Goal: Task Accomplishment & Management: Complete application form

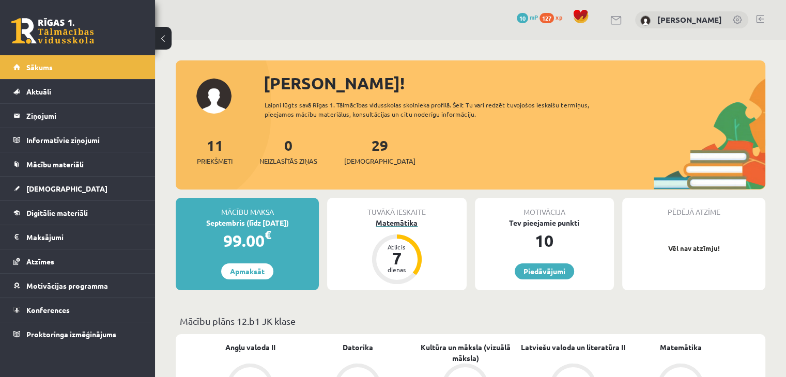
click at [409, 224] on div "Matemātika" at bounding box center [396, 223] width 139 height 11
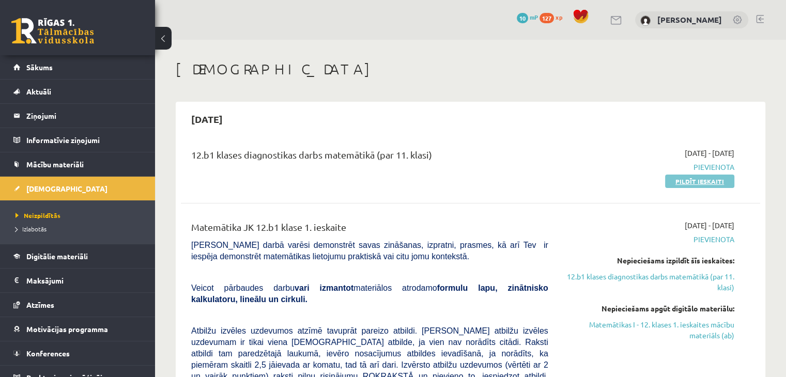
click at [706, 184] on link "Pildīt ieskaiti" at bounding box center [699, 181] width 69 height 13
click at [687, 184] on link "Pildīt ieskaiti" at bounding box center [699, 181] width 69 height 13
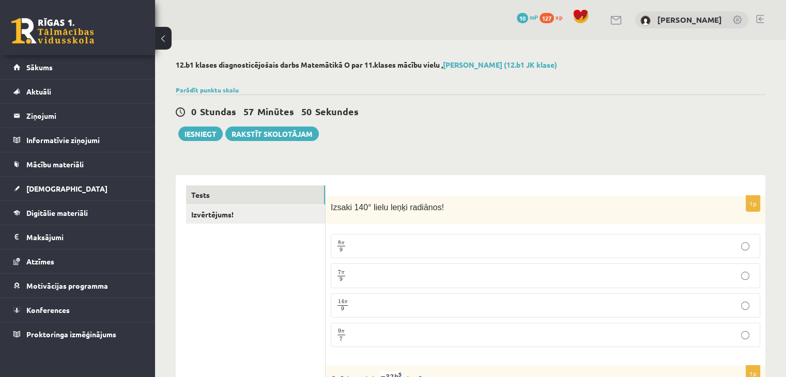
click at [386, 276] on p "7 π 9 7 π 9" at bounding box center [546, 275] width 418 height 13
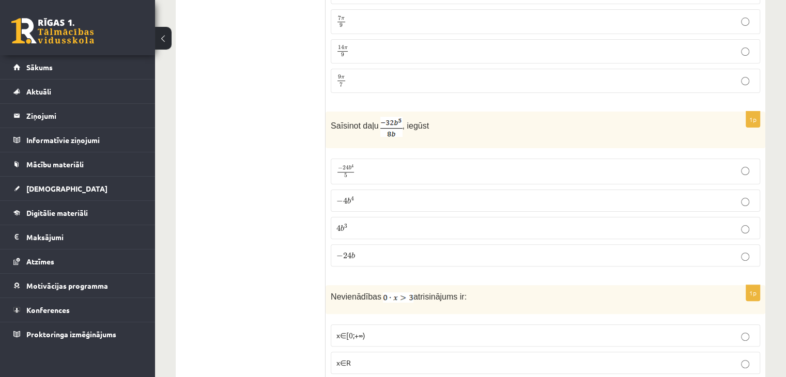
scroll to position [259, 0]
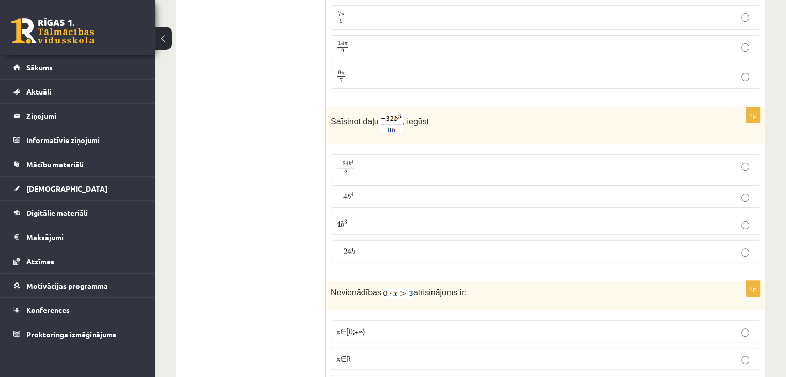
click at [370, 191] on p "− 4 b 4 − 4 b 4" at bounding box center [546, 196] width 418 height 11
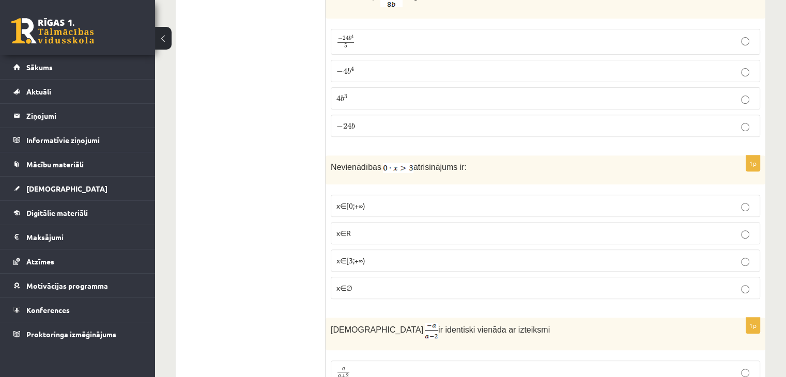
scroll to position [414, 0]
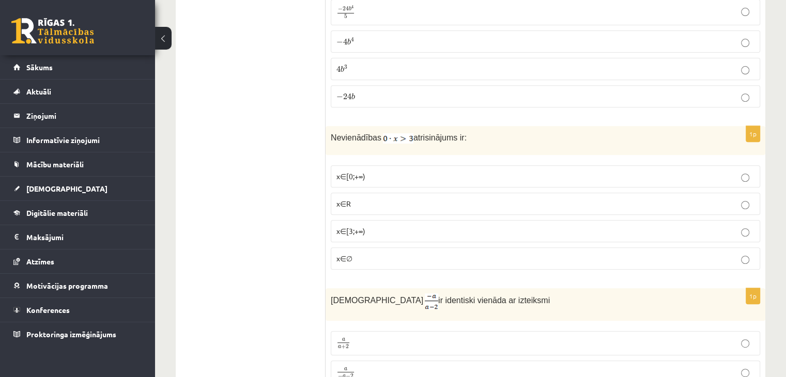
click at [397, 254] on p "x∈∅" at bounding box center [546, 258] width 418 height 11
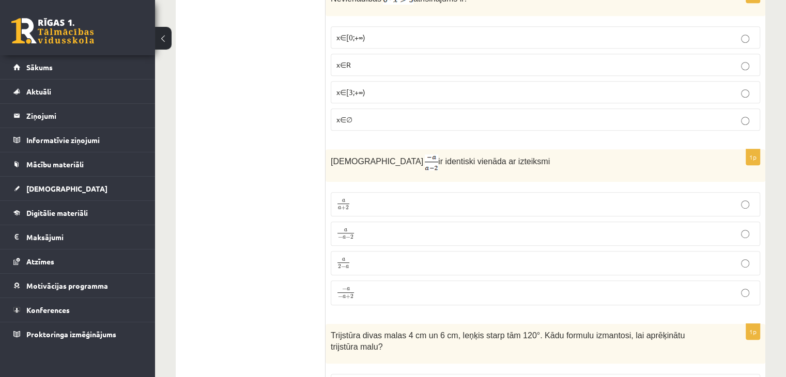
scroll to position [569, 0]
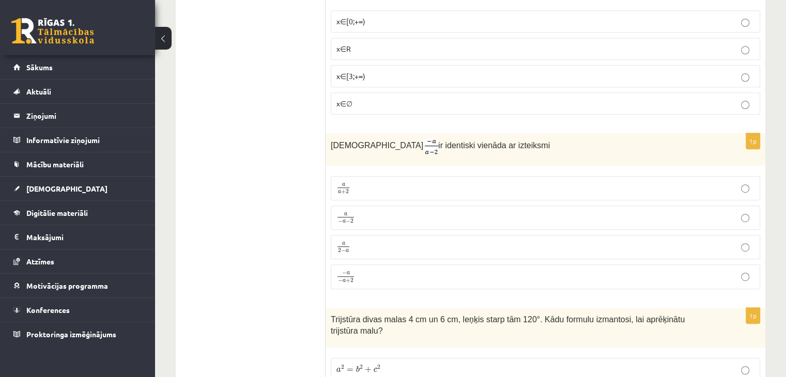
click at [356, 241] on p "a 2 − a a 2 − a" at bounding box center [546, 247] width 418 height 13
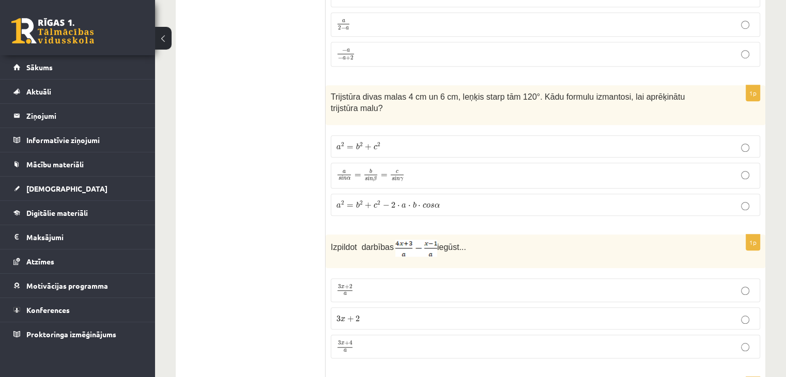
scroll to position [776, 0]
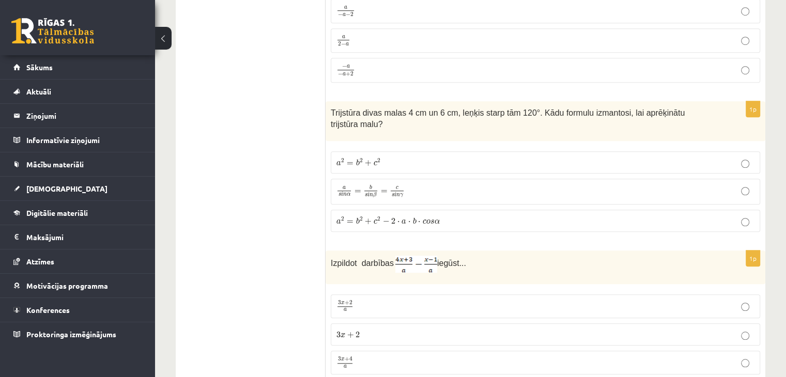
click at [377, 159] on span "2" at bounding box center [378, 161] width 3 height 5
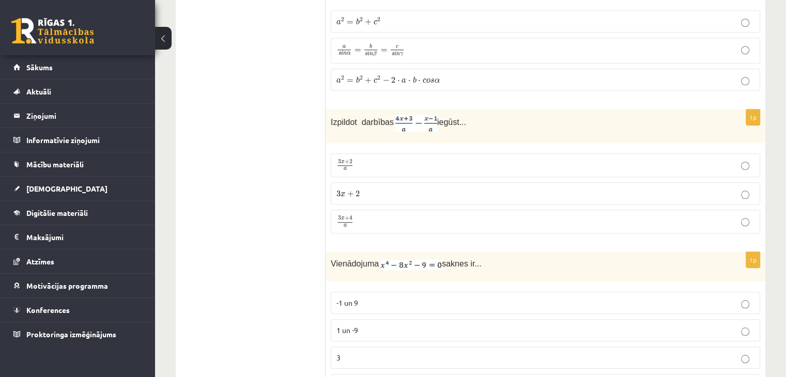
scroll to position [879, 0]
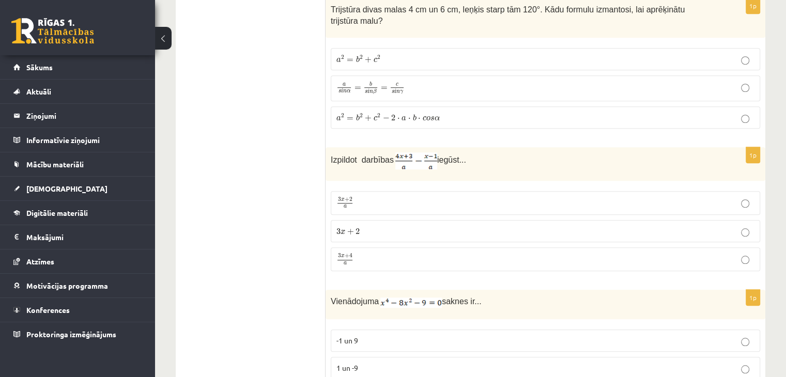
click at [387, 253] on p "3 x + 4 a 3 x + 4 a" at bounding box center [546, 259] width 418 height 13
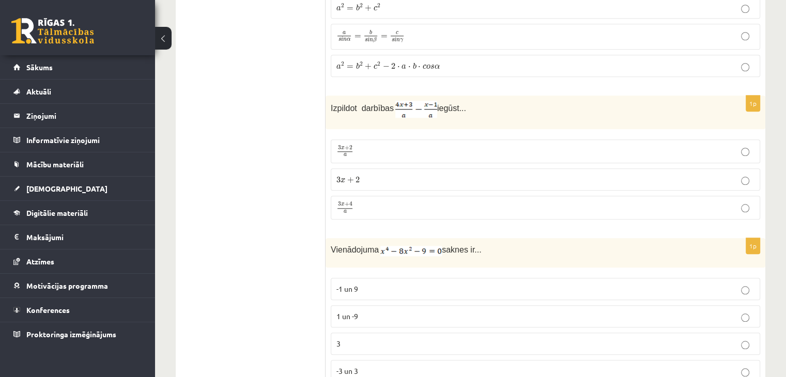
scroll to position [1034, 0]
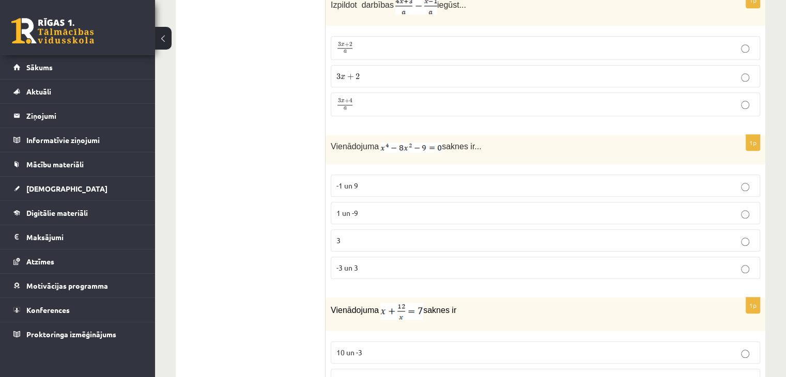
click at [373, 263] on p "-3 un 3" at bounding box center [546, 268] width 418 height 11
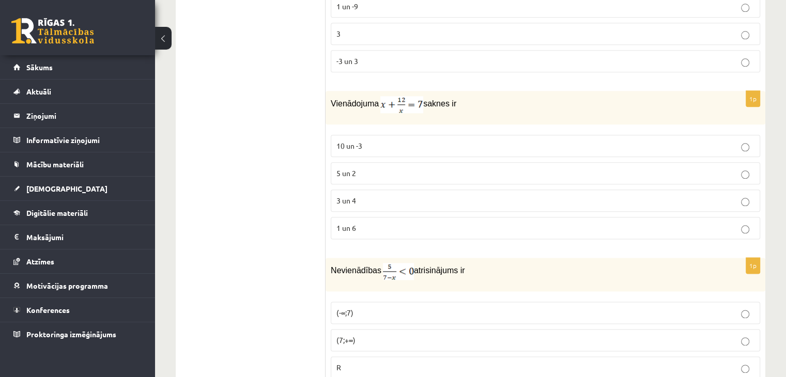
scroll to position [1189, 0]
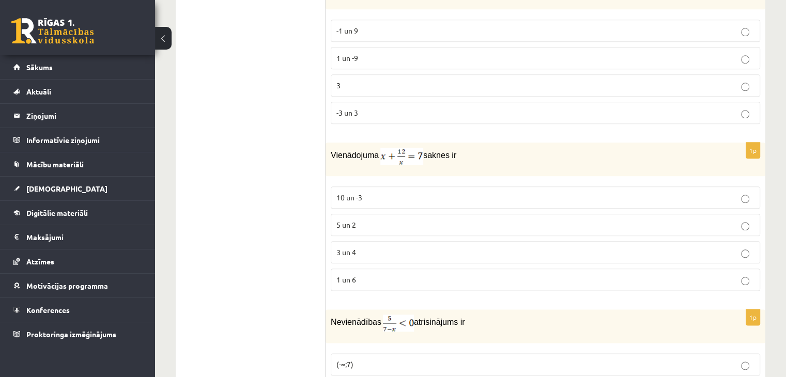
click at [374, 247] on p "3 un 4" at bounding box center [546, 252] width 418 height 11
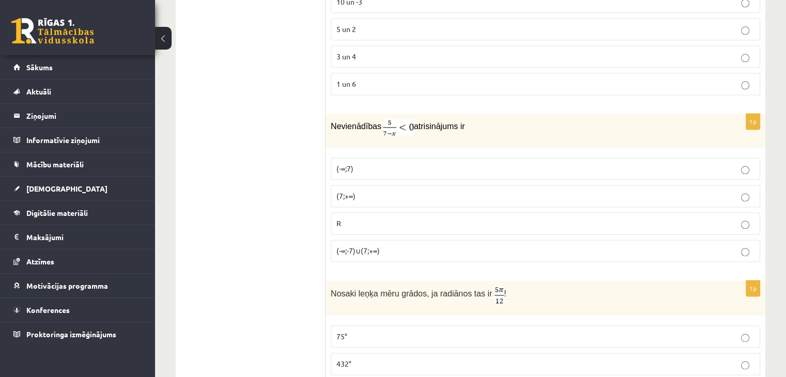
scroll to position [1396, 0]
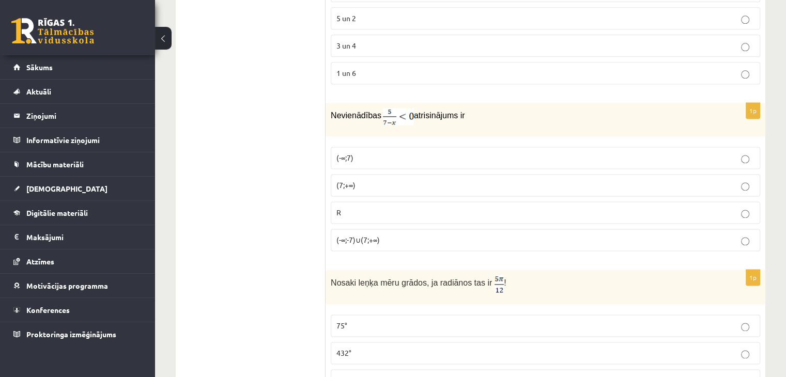
click at [370, 180] on p "(7;+∞)" at bounding box center [546, 185] width 418 height 11
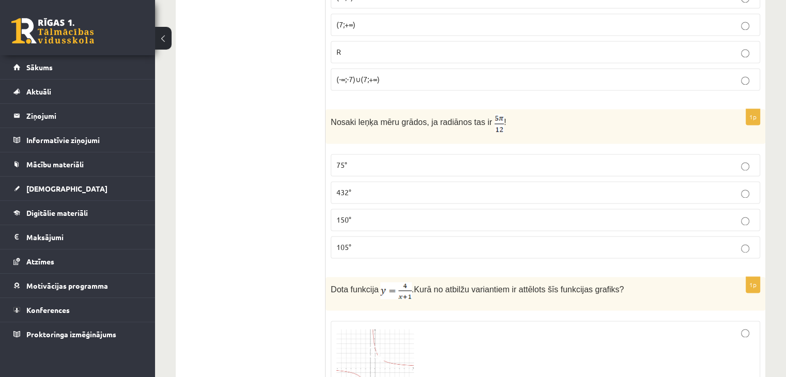
scroll to position [1551, 0]
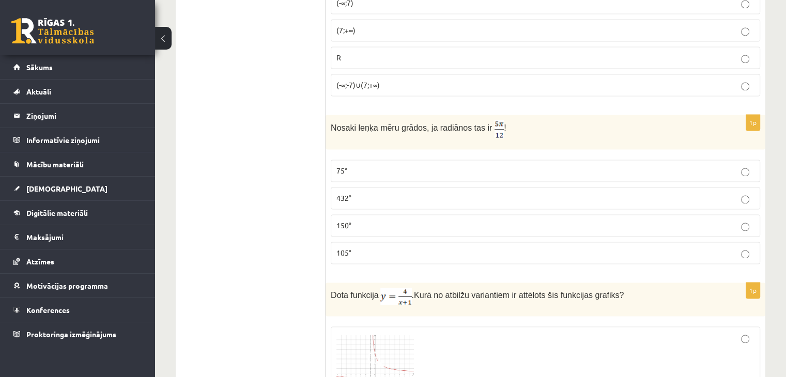
click at [350, 165] on p "75°" at bounding box center [546, 170] width 418 height 11
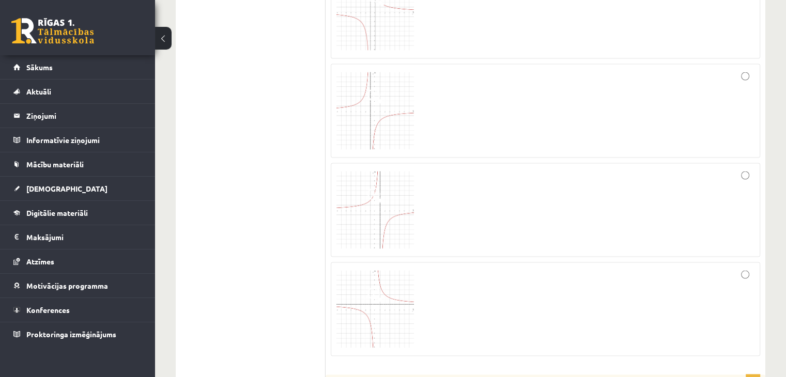
scroll to position [1758, 0]
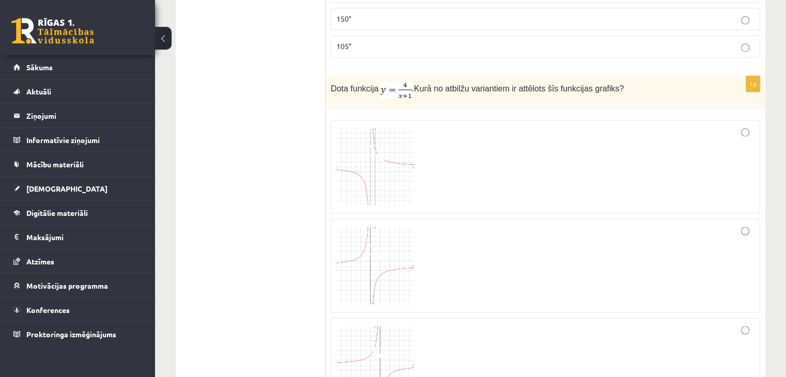
click at [419, 151] on div at bounding box center [546, 167] width 418 height 83
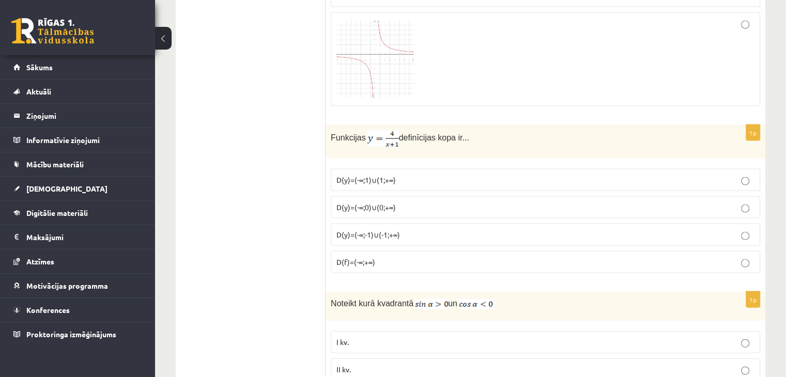
scroll to position [2171, 0]
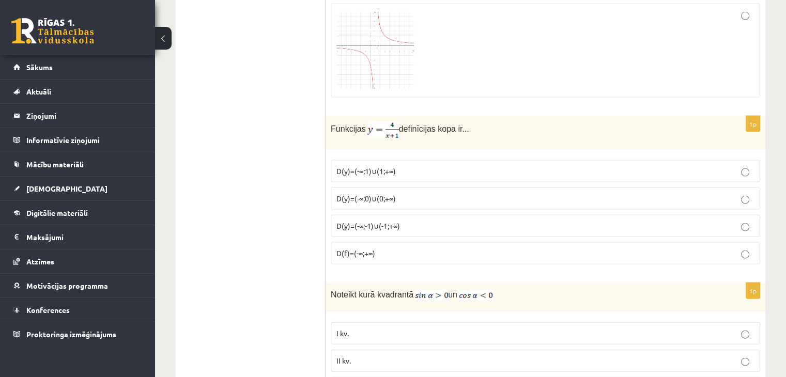
click at [390, 221] on span "D(y)=(-∞;-1)∪(-1;+∞)" at bounding box center [369, 225] width 64 height 9
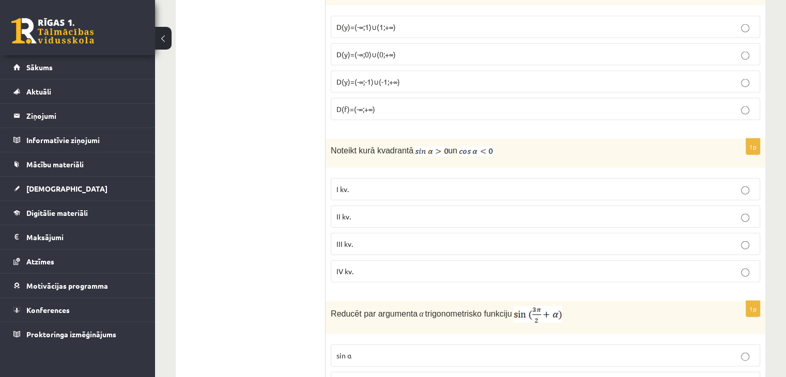
scroll to position [2327, 0]
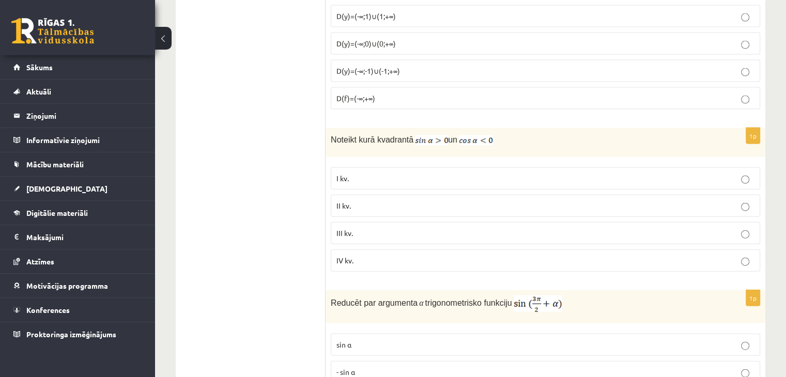
click at [351, 229] on span "III kv." at bounding box center [345, 233] width 17 height 9
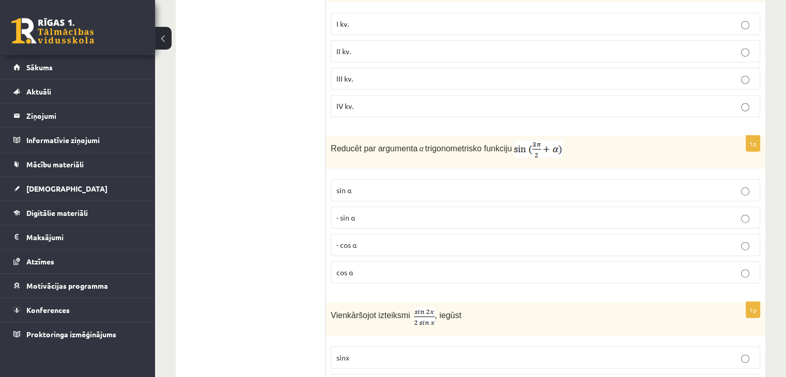
scroll to position [2482, 0]
click at [371, 239] on p "- cos ⁡α" at bounding box center [546, 244] width 418 height 11
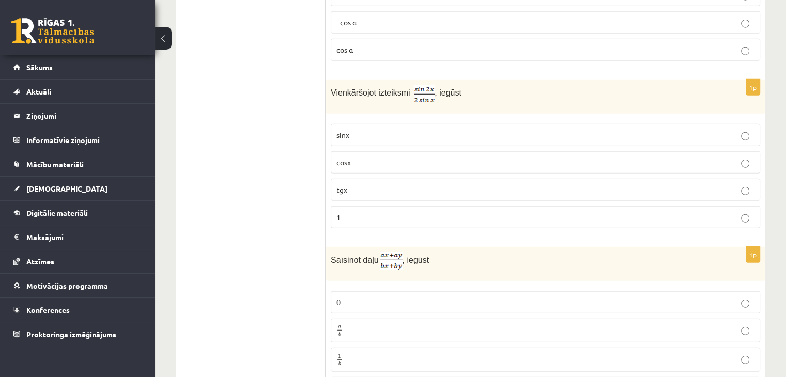
scroll to position [2692, 0]
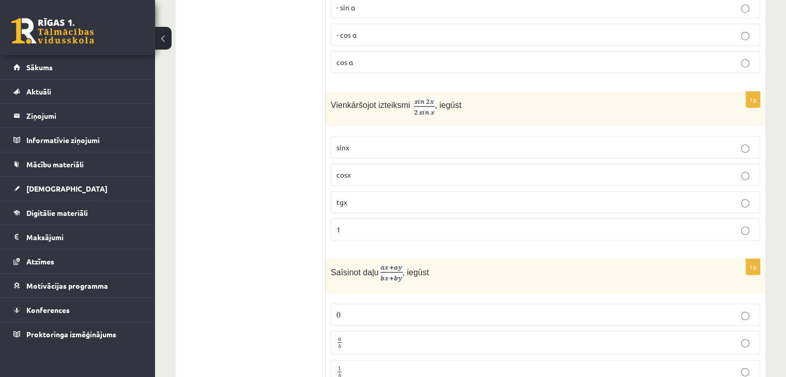
click at [399, 170] on p "cosx" at bounding box center [546, 175] width 418 height 11
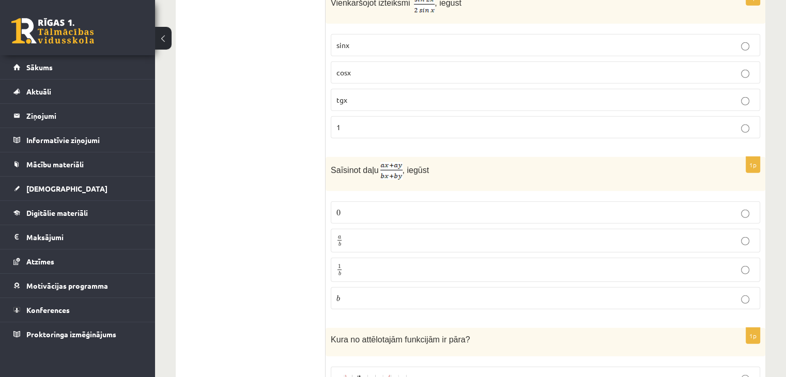
scroll to position [2795, 0]
click at [393, 234] on p "a b a b" at bounding box center [546, 240] width 418 height 13
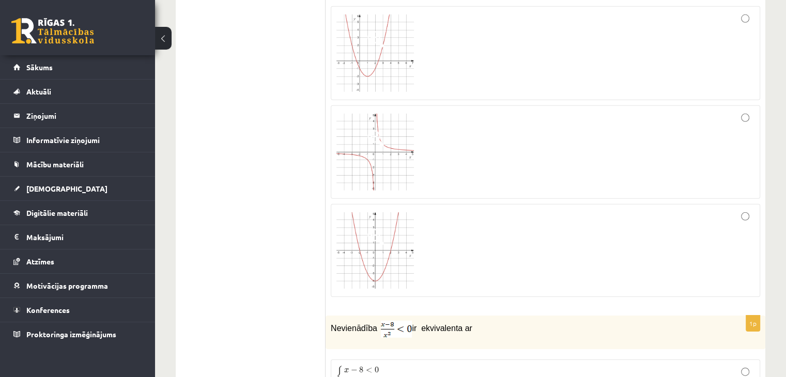
scroll to position [3157, 0]
click at [444, 219] on div at bounding box center [546, 249] width 418 height 82
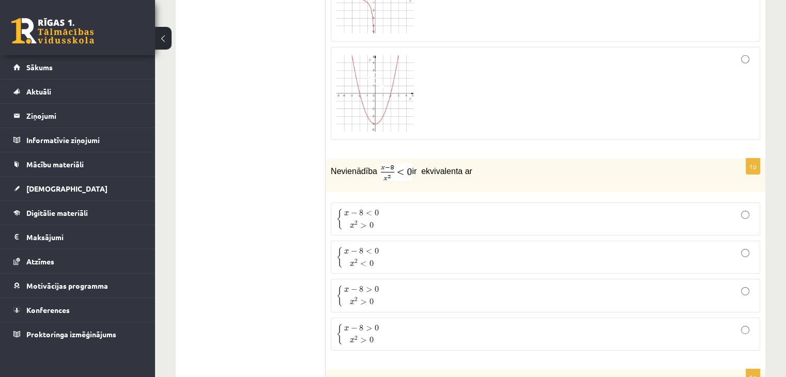
scroll to position [3364, 0]
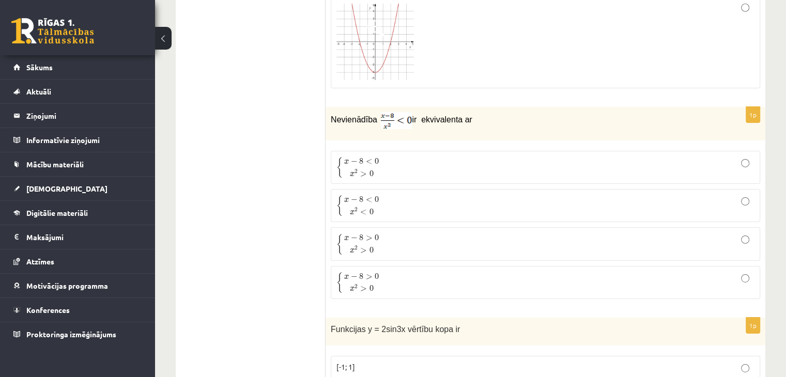
click at [386, 157] on p "{ x − 8 < 0 x 2 > 0 { x − 8 < 0 x 2 > 0" at bounding box center [546, 168] width 418 height 22
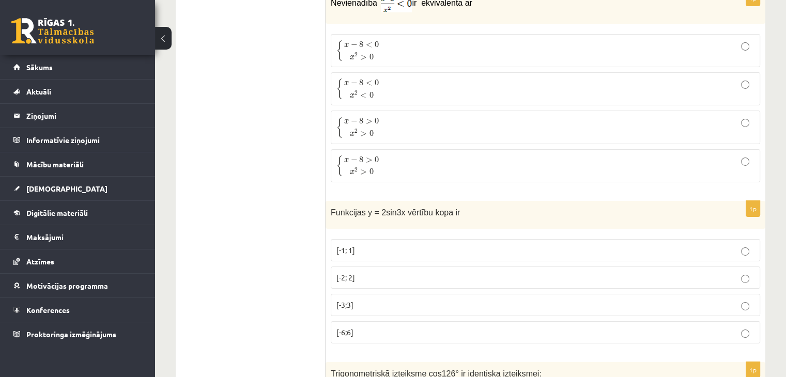
scroll to position [3519, 0]
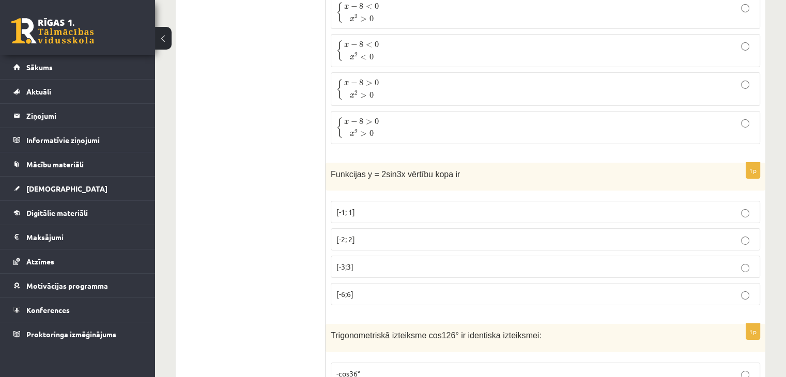
click at [372, 234] on p "[-2; 2]" at bounding box center [546, 239] width 418 height 11
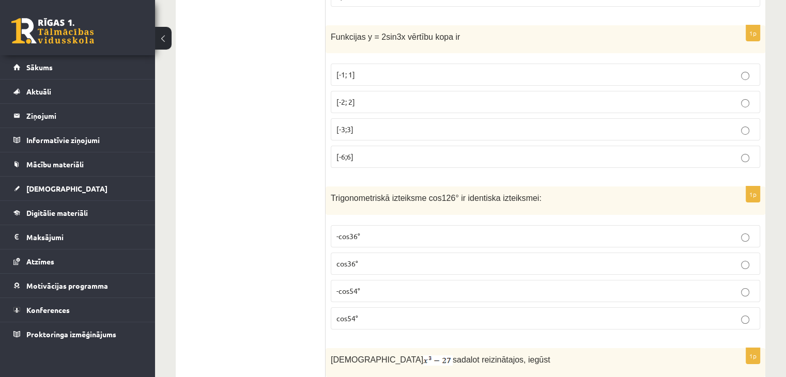
scroll to position [3674, 0]
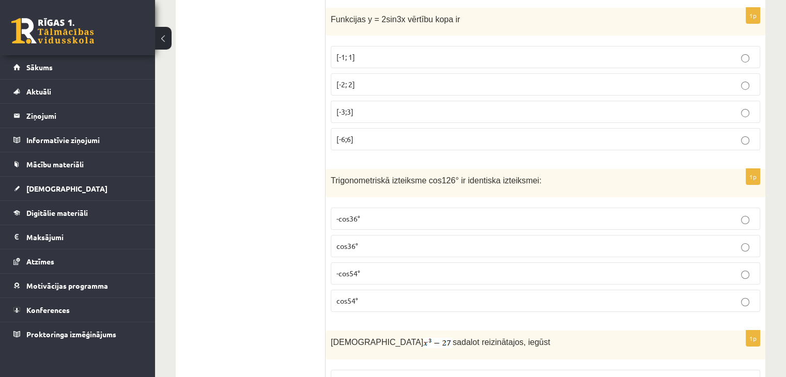
click at [361, 268] on p "-cos54°" at bounding box center [546, 273] width 418 height 11
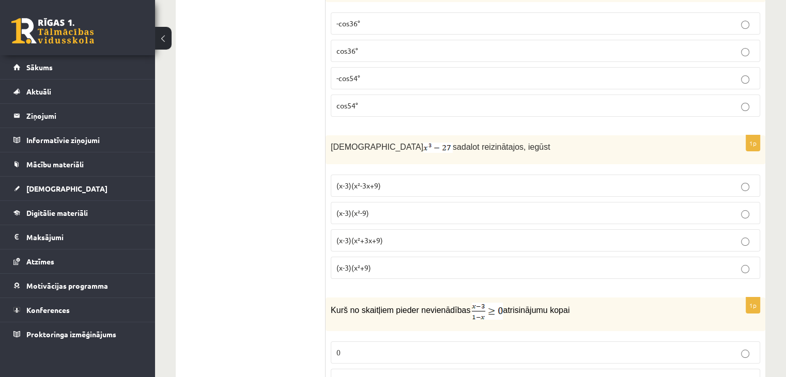
scroll to position [3881, 0]
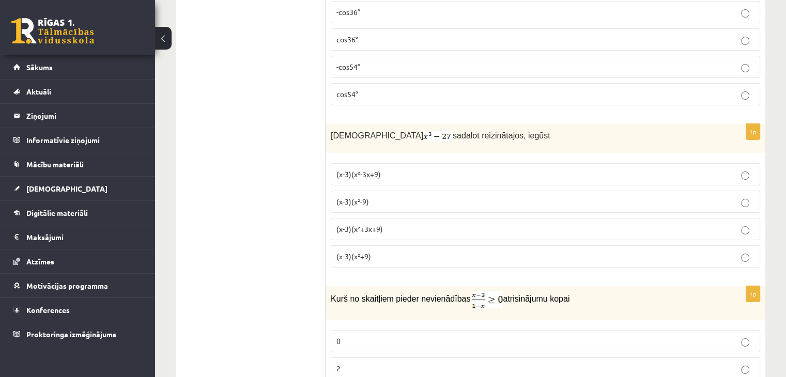
click at [377, 224] on span "(x-3)(x²+3x+9)" at bounding box center [360, 228] width 47 height 9
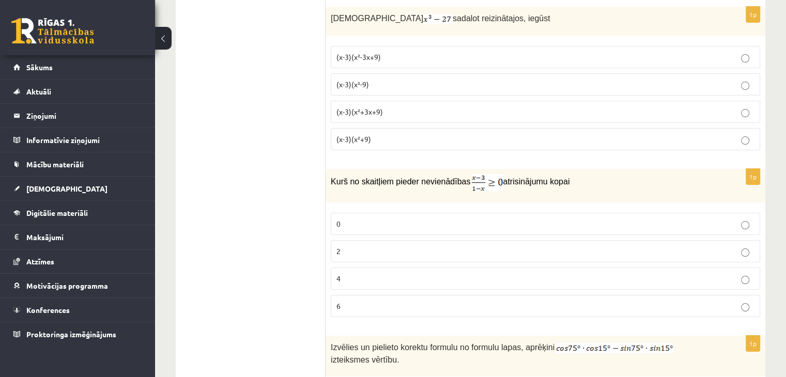
scroll to position [3984, 0]
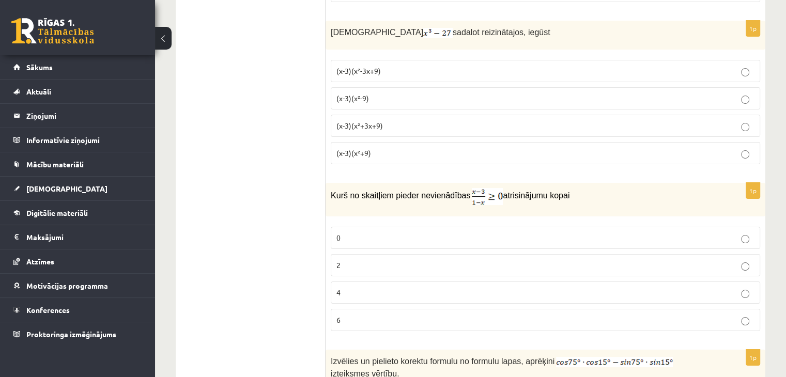
click at [343, 260] on p "2" at bounding box center [546, 265] width 418 height 11
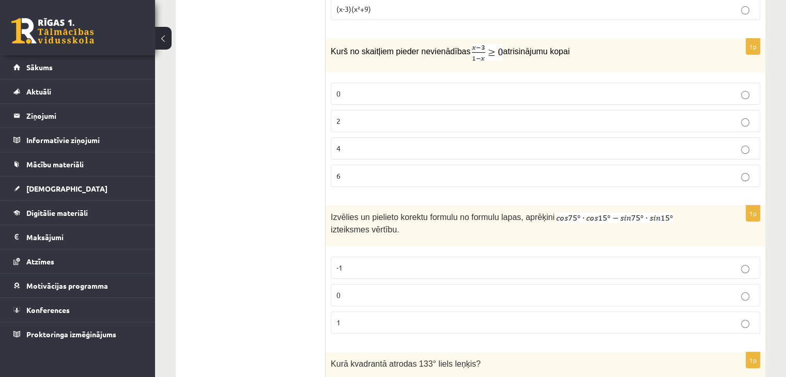
scroll to position [4182, 0]
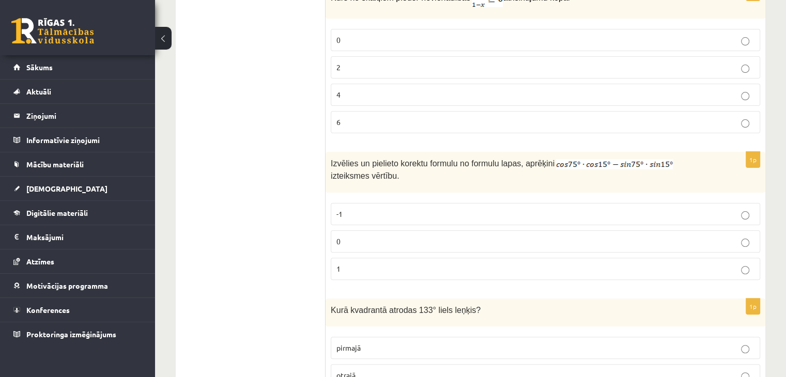
click at [422, 236] on p "0" at bounding box center [546, 241] width 418 height 11
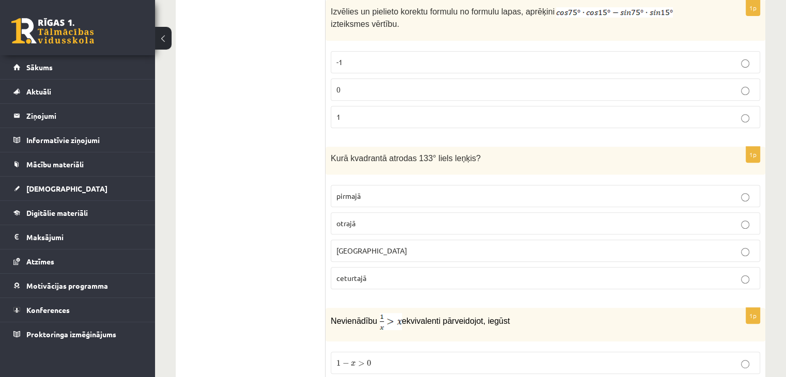
scroll to position [4337, 0]
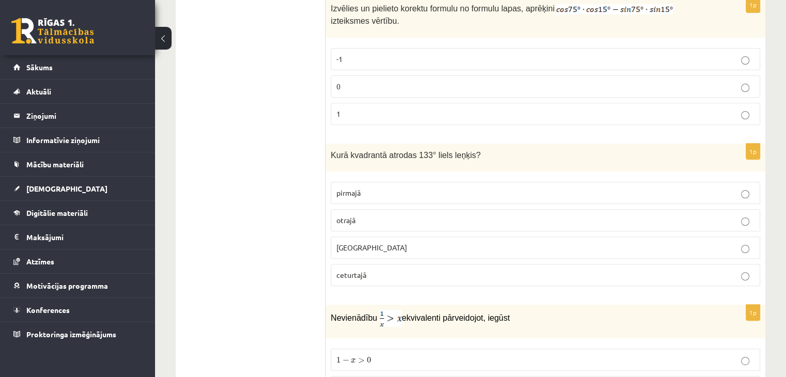
click at [337, 216] on span "otrajā" at bounding box center [346, 220] width 19 height 9
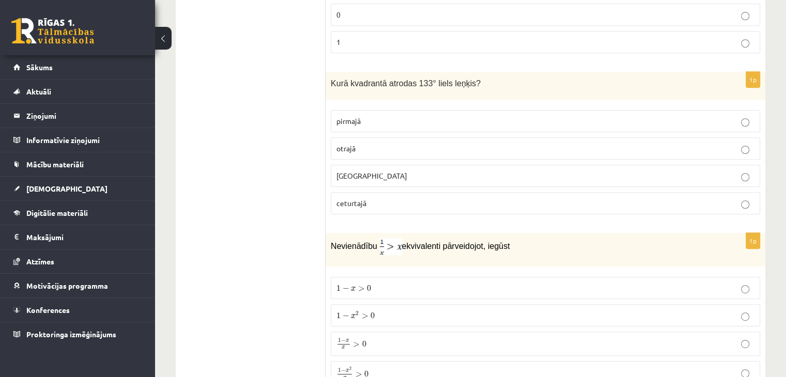
scroll to position [4492, 0]
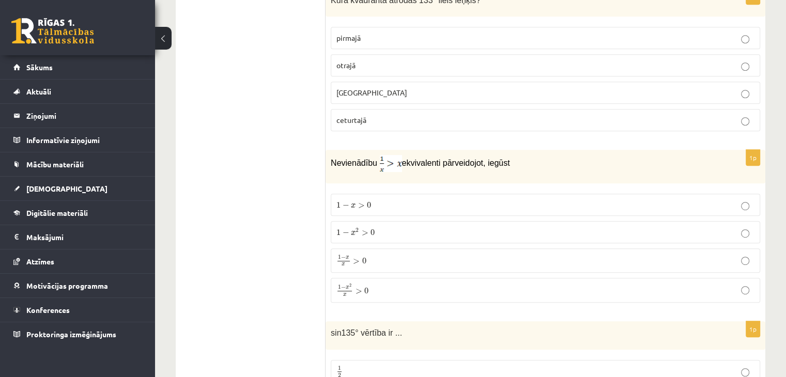
click at [381, 284] on p "1 − x 2 x > 0 1 − x 2 x > 0" at bounding box center [546, 290] width 418 height 13
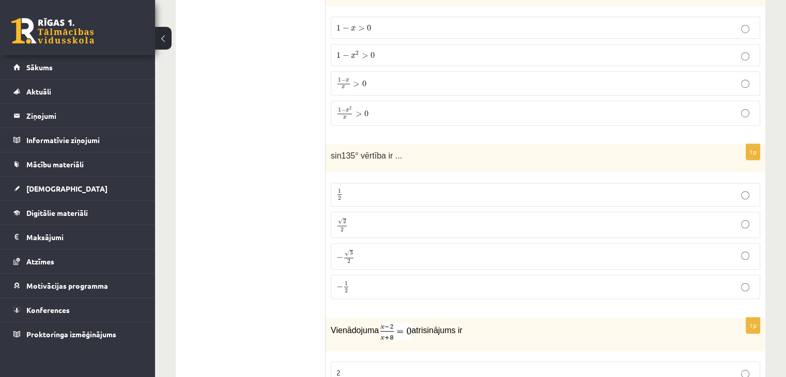
scroll to position [4699, 0]
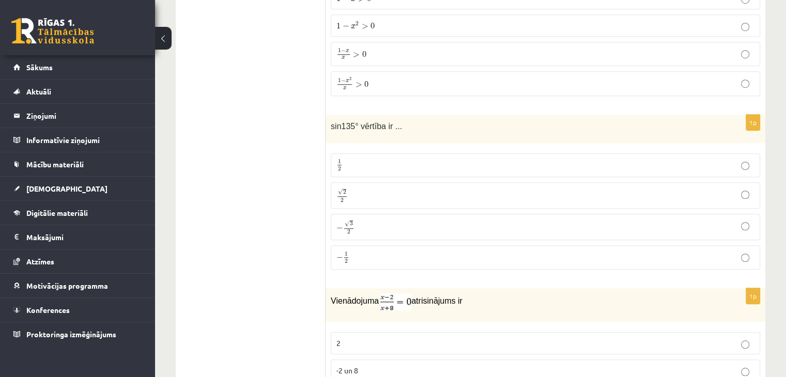
click at [374, 183] on label "√ 2 2 2 2" at bounding box center [546, 196] width 430 height 26
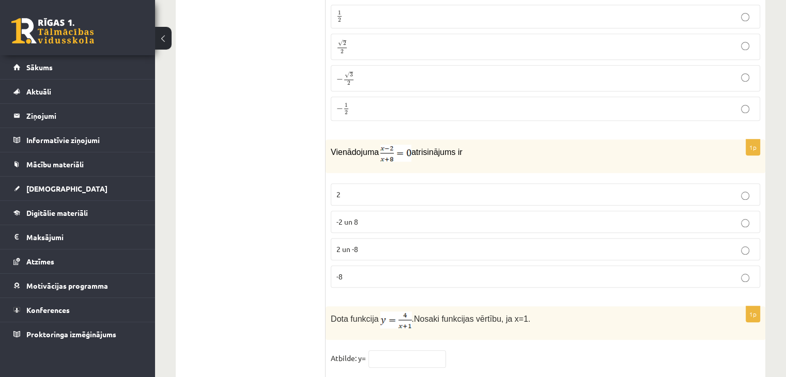
scroll to position [4854, 0]
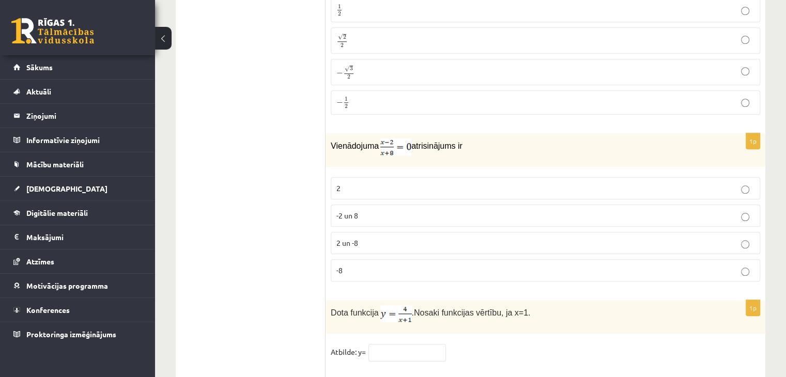
click at [402, 183] on p "2" at bounding box center [546, 188] width 418 height 11
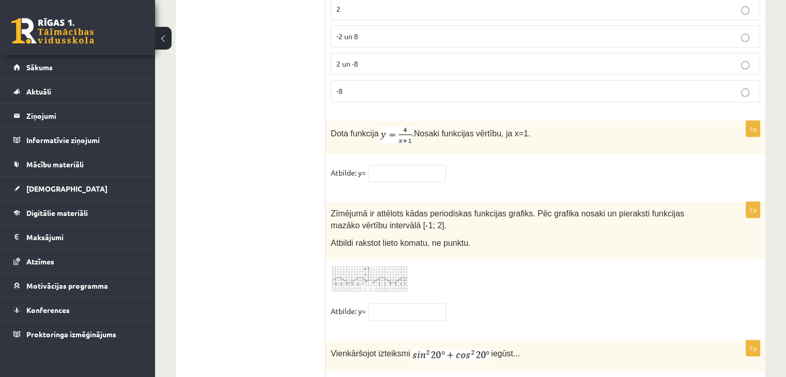
scroll to position [5009, 0]
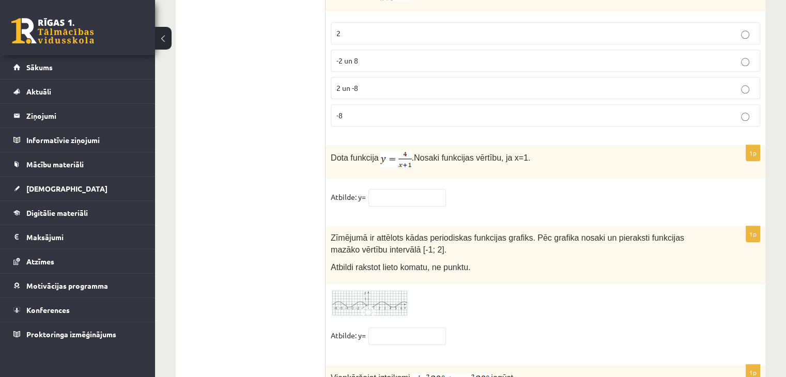
click at [399, 189] on fieldset "Atbilde: y=" at bounding box center [546, 200] width 430 height 22
click at [401, 189] on input "text" at bounding box center [408, 198] width 78 height 18
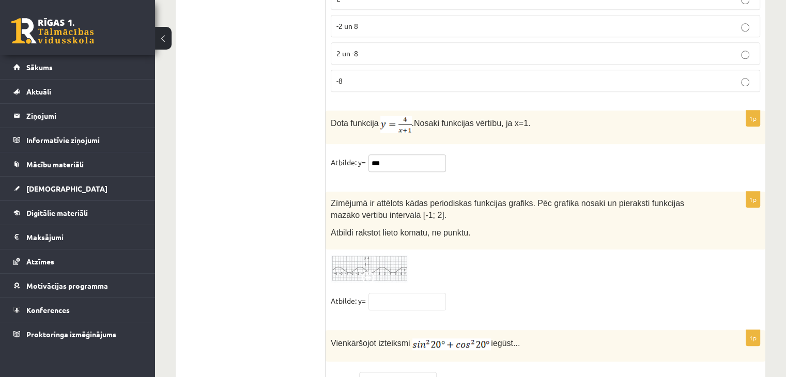
scroll to position [5061, 0]
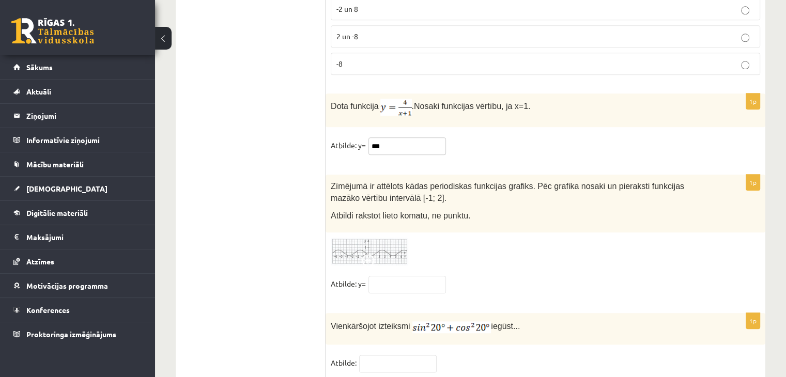
click at [374, 138] on input "***" at bounding box center [408, 147] width 78 height 18
click at [382, 138] on input "***" at bounding box center [408, 147] width 78 height 18
click at [378, 138] on input "***" at bounding box center [408, 147] width 78 height 18
type input "*"
click at [391, 276] on input "text" at bounding box center [408, 285] width 78 height 18
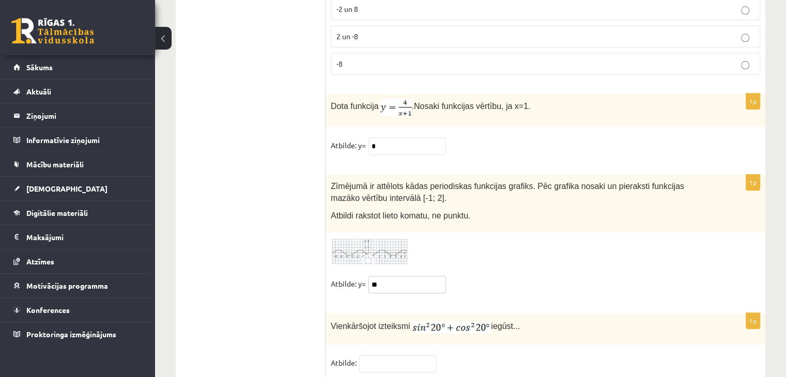
type input "**"
click at [381, 355] on input "text" at bounding box center [398, 364] width 78 height 18
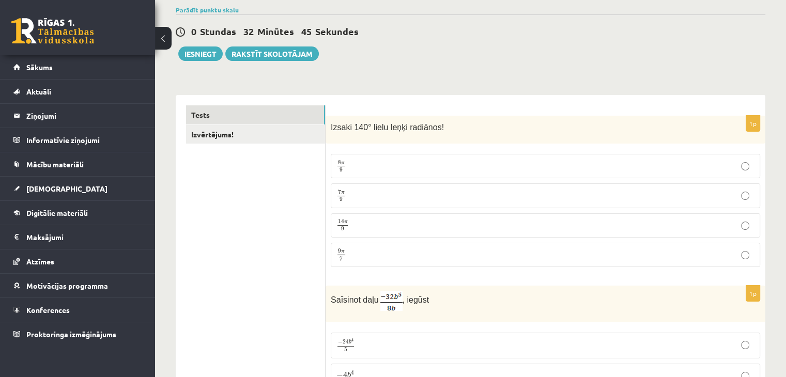
scroll to position [0, 0]
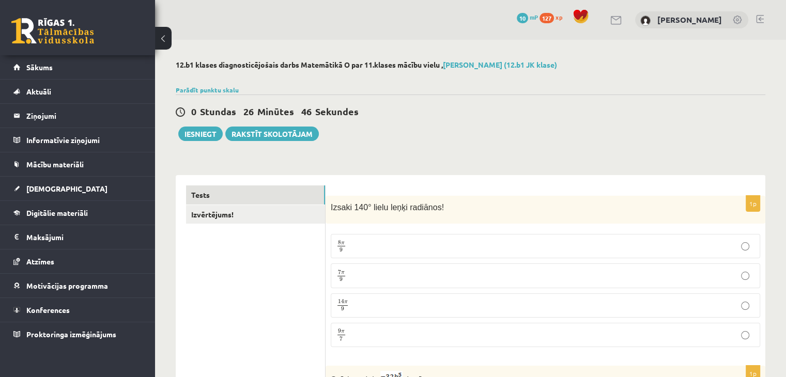
type input "*"
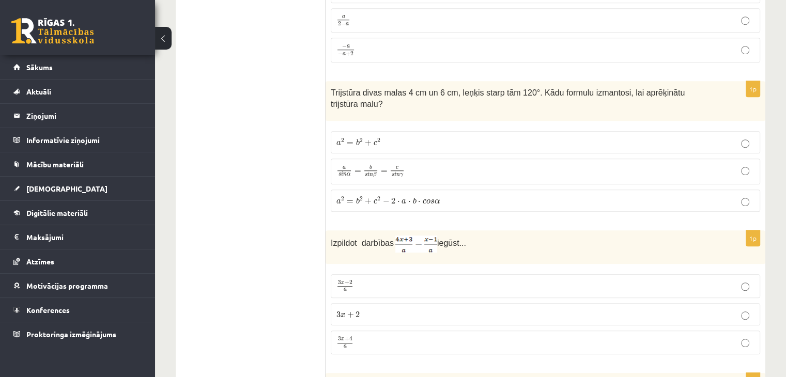
scroll to position [827, 0]
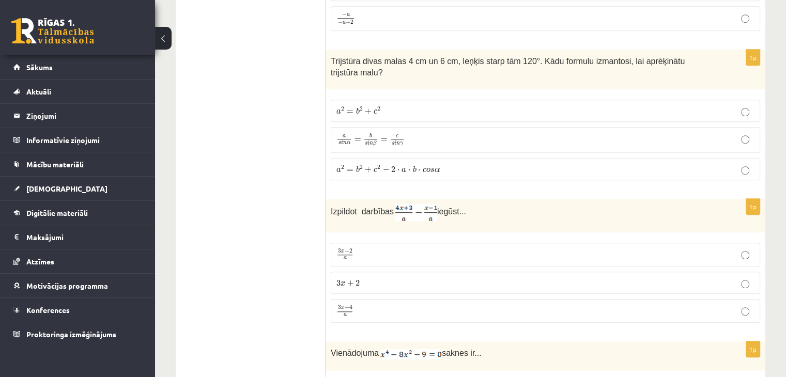
click at [701, 164] on p "a 2 = b 2 + c 2 − 2 ⋅ a ⋅ b ⋅ c o s α a 2 = b 2 + c 2 − 2 ⋅ a ⋅ b ⋅ c o s α" at bounding box center [546, 169] width 418 height 11
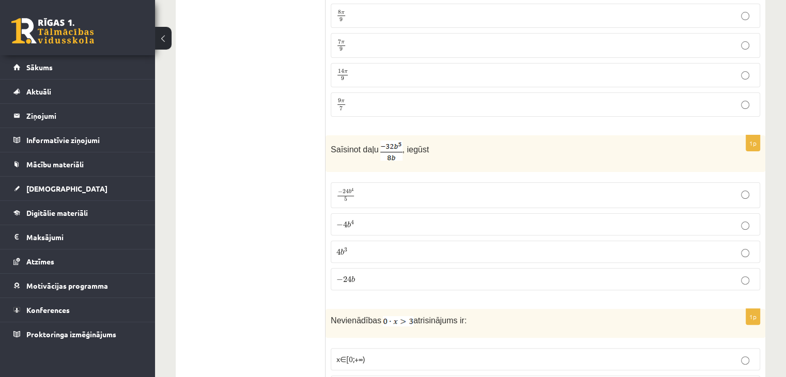
scroll to position [0, 0]
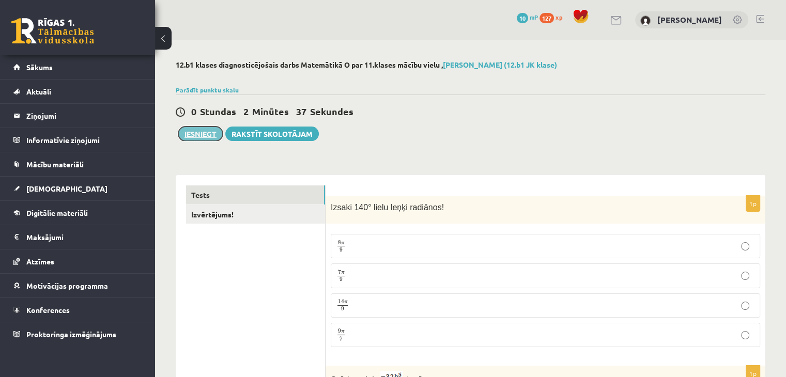
click at [206, 132] on button "Iesniegt" at bounding box center [200, 134] width 44 height 14
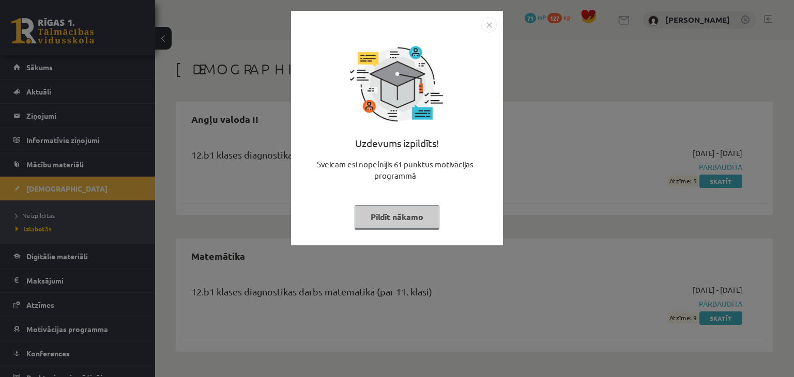
click at [536, 154] on div "Uzdevums izpildīts! Sveicam esi nopelnījis 61 punktus motivācijas programmā Pil…" at bounding box center [397, 188] width 794 height 377
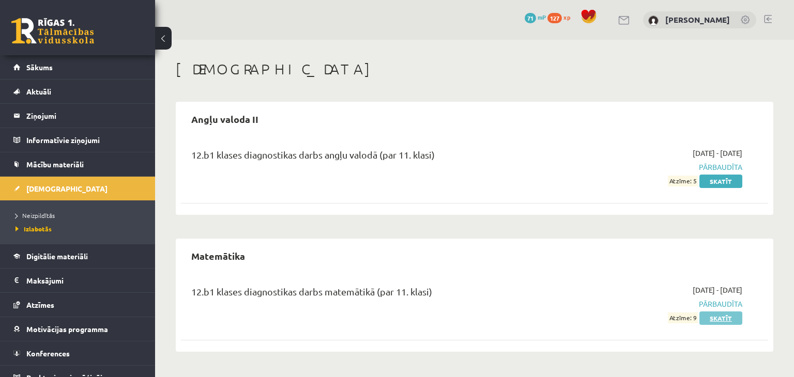
click at [727, 323] on link "Skatīt" at bounding box center [721, 318] width 43 height 13
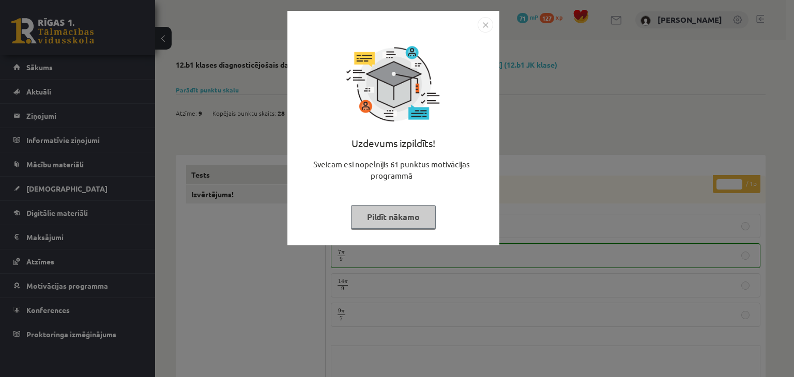
click at [386, 212] on button "Pildīt nākamo" at bounding box center [393, 217] width 85 height 24
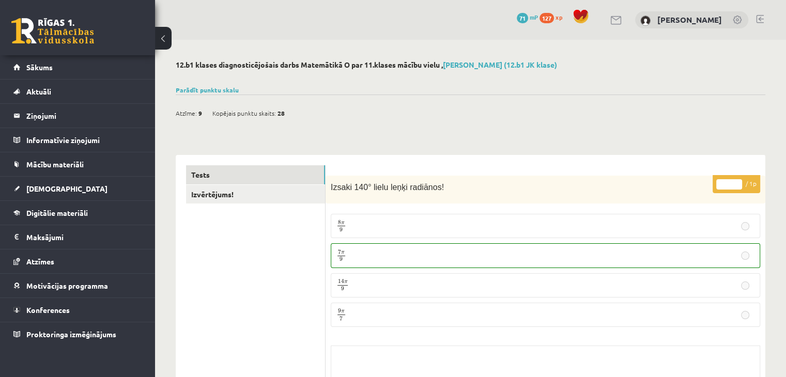
click at [166, 36] on button at bounding box center [163, 38] width 17 height 23
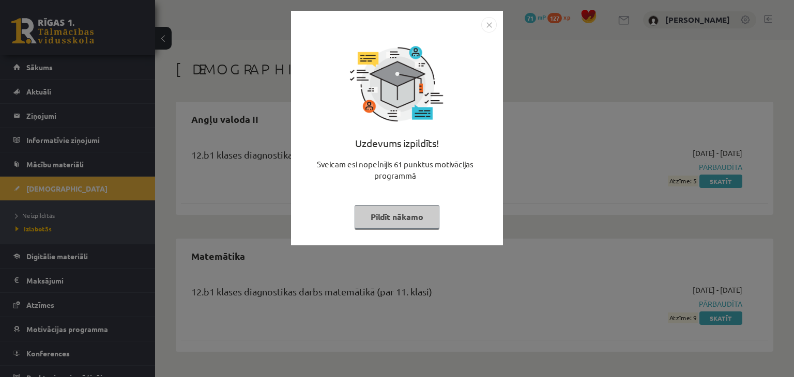
click at [400, 223] on button "Pildīt nākamo" at bounding box center [397, 217] width 85 height 24
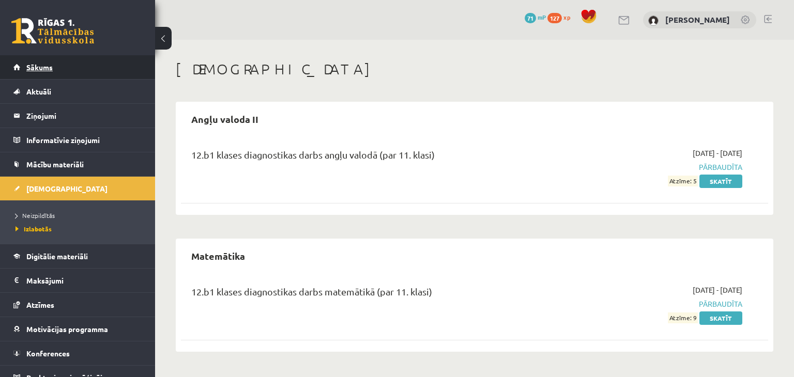
click at [27, 62] on link "Sākums" at bounding box center [77, 67] width 129 height 24
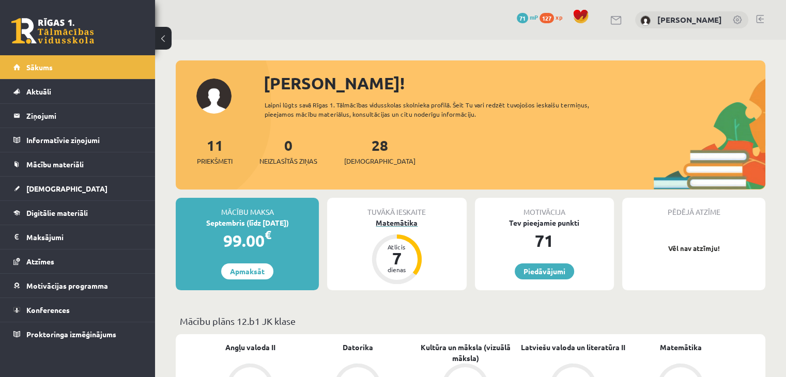
click at [393, 226] on div "Matemātika" at bounding box center [396, 223] width 139 height 11
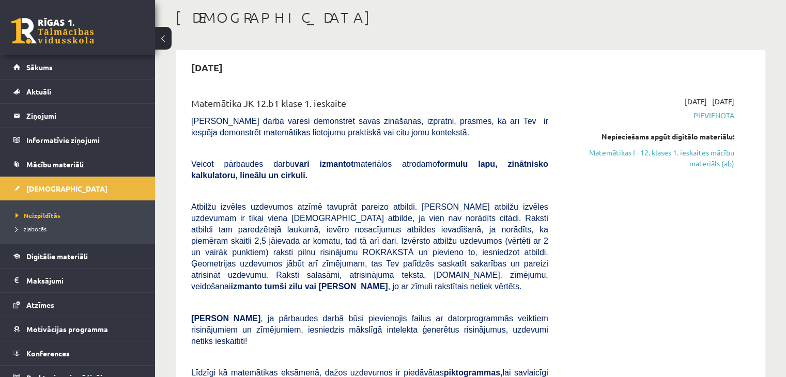
scroll to position [52, 0]
click at [706, 153] on link "Matemātikas I - 12. klases 1. ieskaites mācību materiāls (ab)" at bounding box center [649, 158] width 171 height 22
click at [660, 156] on link "Matemātikas I - 12. klases 1. ieskaites mācību materiāls (ab)" at bounding box center [649, 158] width 171 height 22
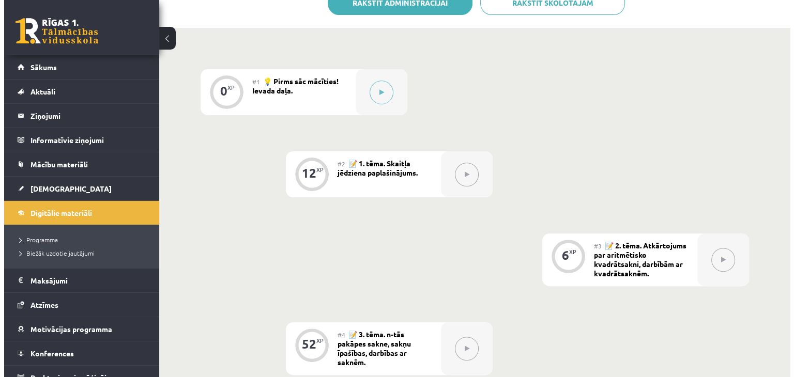
scroll to position [231, 0]
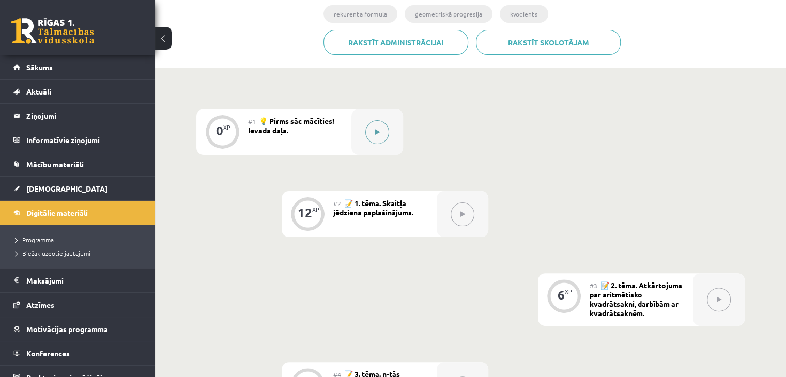
click at [378, 130] on icon at bounding box center [377, 132] width 5 height 6
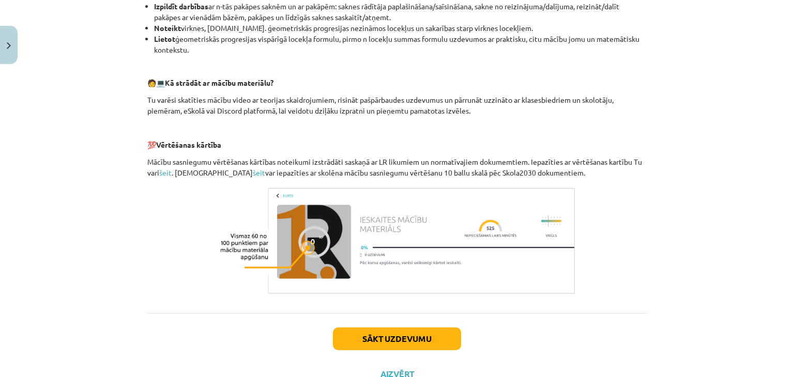
scroll to position [453, 0]
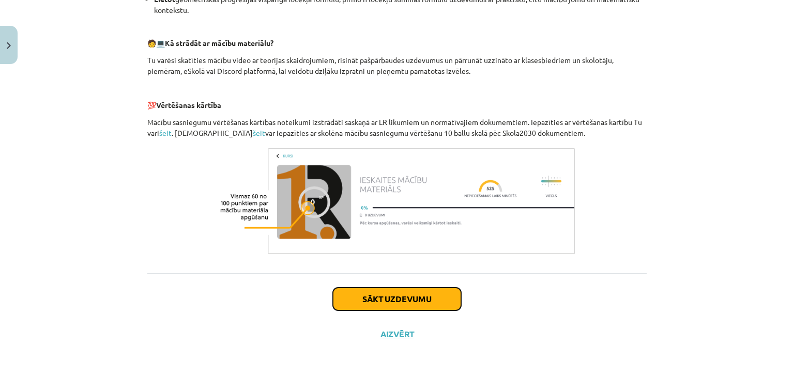
click at [384, 305] on button "Sākt uzdevumu" at bounding box center [397, 299] width 128 height 23
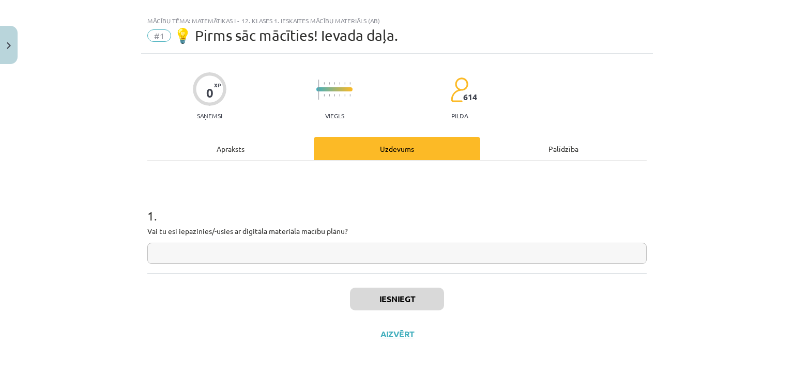
click at [313, 239] on div "1 . Vai tu esi iepazinies/-usies ar digitāla materiāla macību plānu?" at bounding box center [396, 227] width 499 height 73
click at [311, 240] on div "1 . Vai tu esi iepazinies/-usies ar digitāla materiāla macību plānu?" at bounding box center [396, 227] width 499 height 73
click at [305, 245] on input "text" at bounding box center [396, 253] width 499 height 21
type input "**"
click at [397, 298] on button "Iesniegt" at bounding box center [397, 299] width 94 height 23
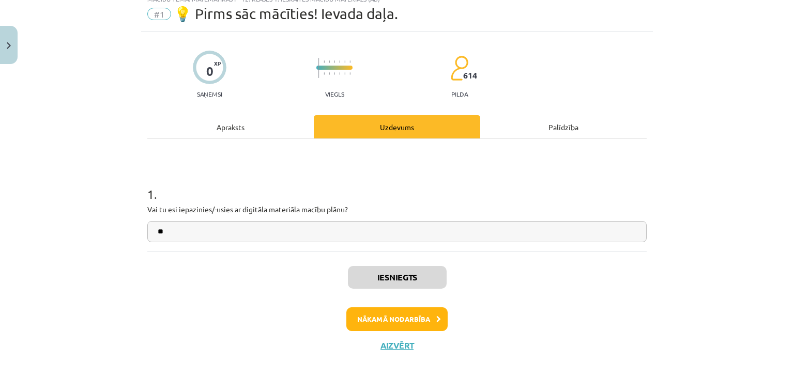
scroll to position [48, 0]
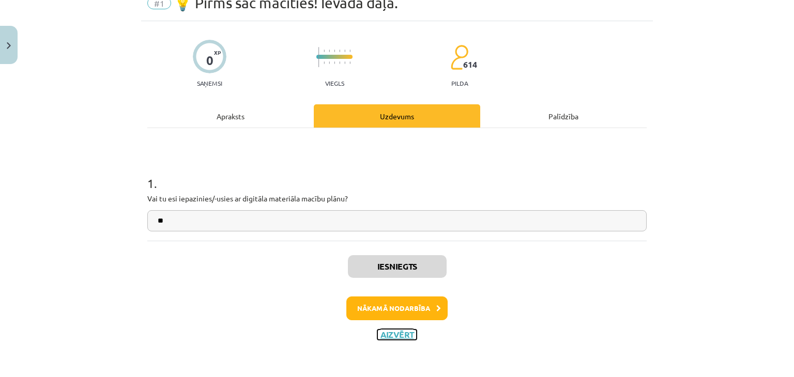
click at [401, 335] on button "Aizvērt" at bounding box center [396, 335] width 39 height 10
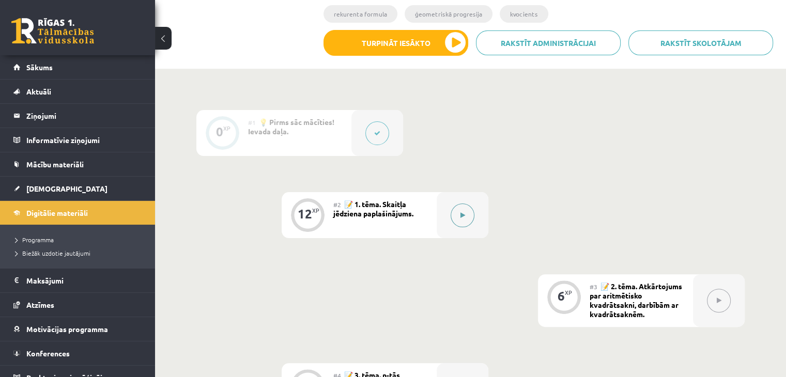
click at [457, 219] on button at bounding box center [463, 216] width 24 height 24
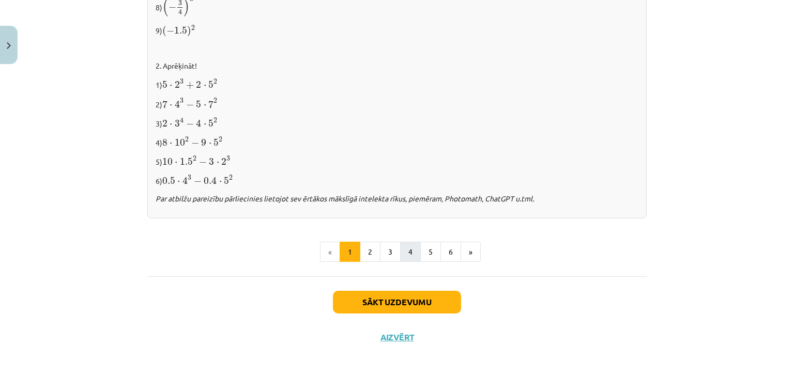
scroll to position [1091, 0]
click at [368, 245] on button "2" at bounding box center [370, 251] width 21 height 21
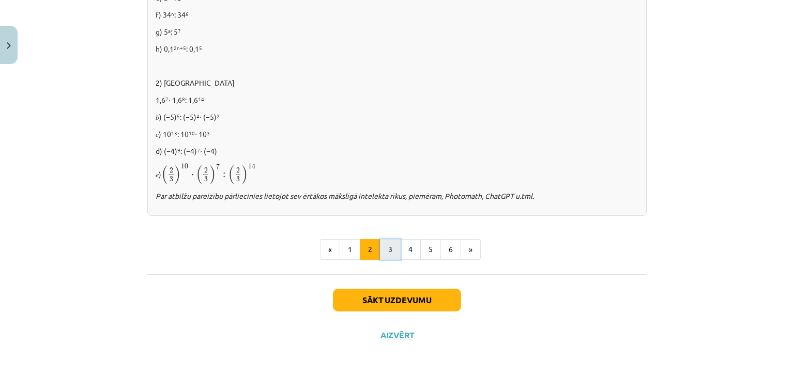
click at [391, 253] on button "3" at bounding box center [390, 249] width 21 height 21
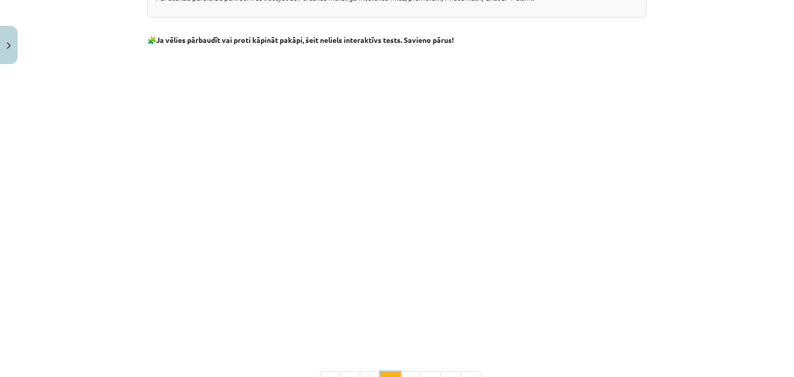
scroll to position [808, 0]
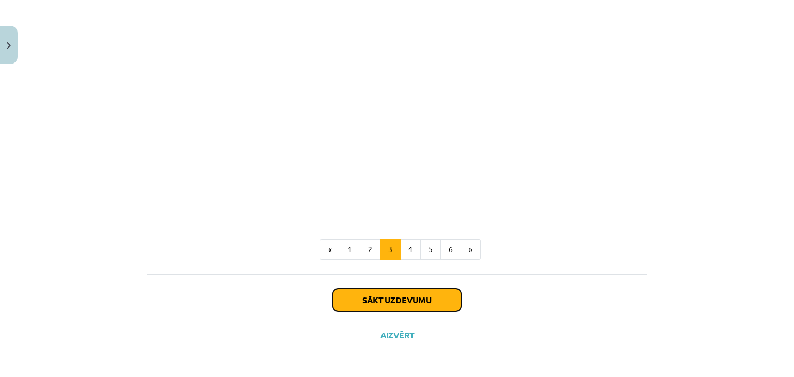
click at [413, 293] on button "Sākt uzdevumu" at bounding box center [397, 300] width 128 height 23
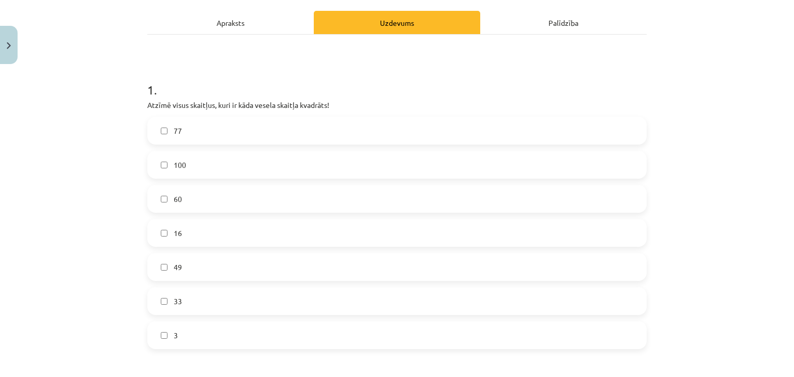
scroll to position [148, 0]
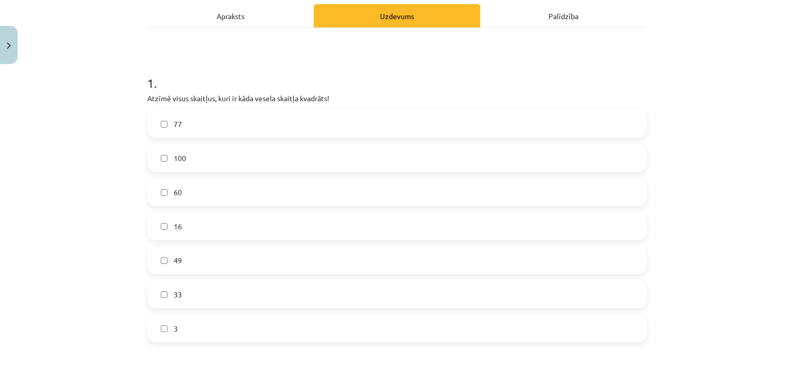
click at [181, 162] on span "100" at bounding box center [180, 158] width 12 height 11
click at [168, 224] on label "16" at bounding box center [396, 227] width 497 height 26
click at [189, 263] on label "49" at bounding box center [396, 261] width 497 height 26
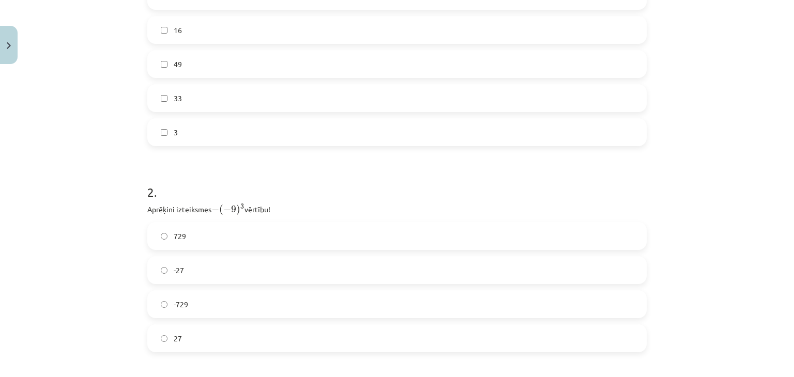
scroll to position [406, 0]
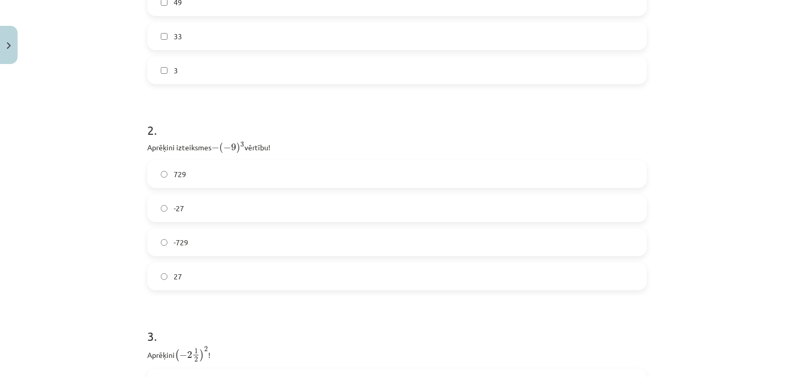
click at [196, 167] on label "729" at bounding box center [396, 174] width 497 height 26
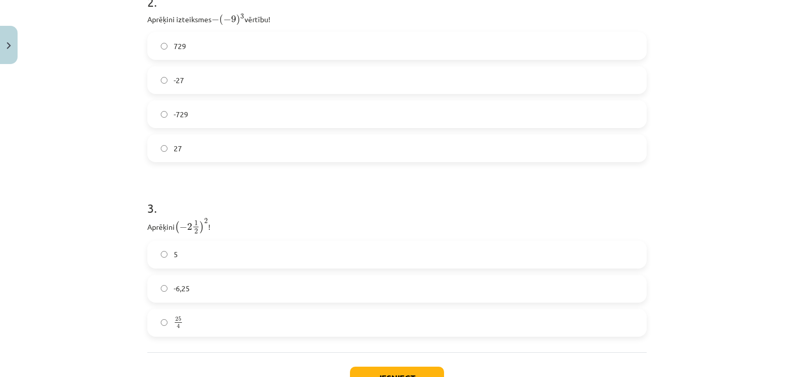
scroll to position [613, 0]
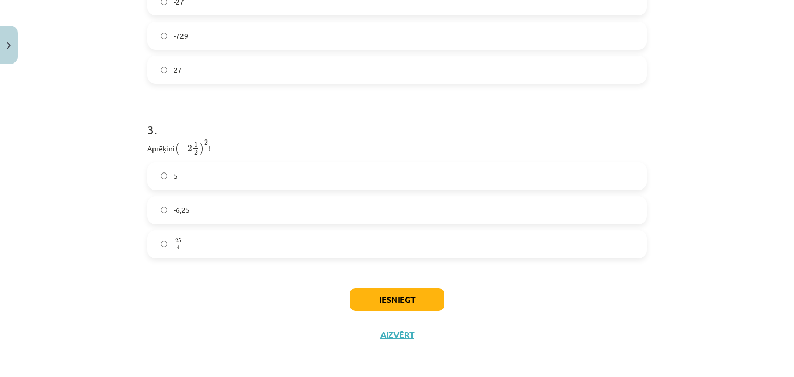
click at [192, 246] on label "25 4 25 4" at bounding box center [396, 245] width 497 height 26
click at [399, 295] on button "Iesniegt" at bounding box center [397, 299] width 94 height 23
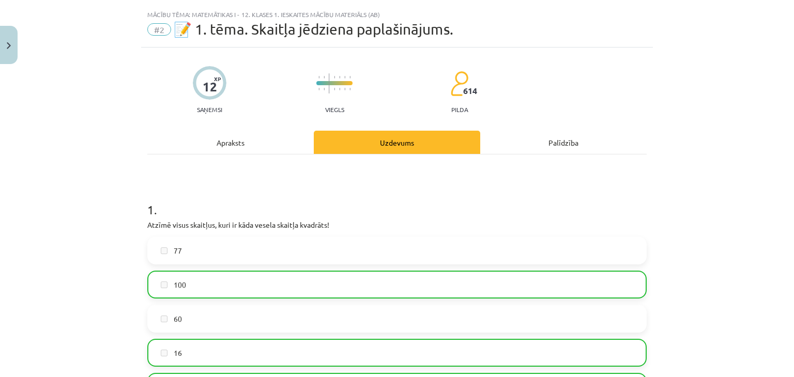
scroll to position [0, 0]
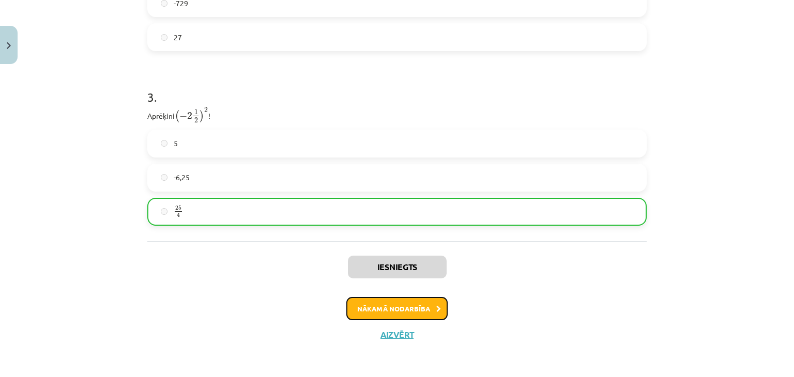
click at [402, 311] on button "Nākamā nodarbība" at bounding box center [396, 309] width 101 height 24
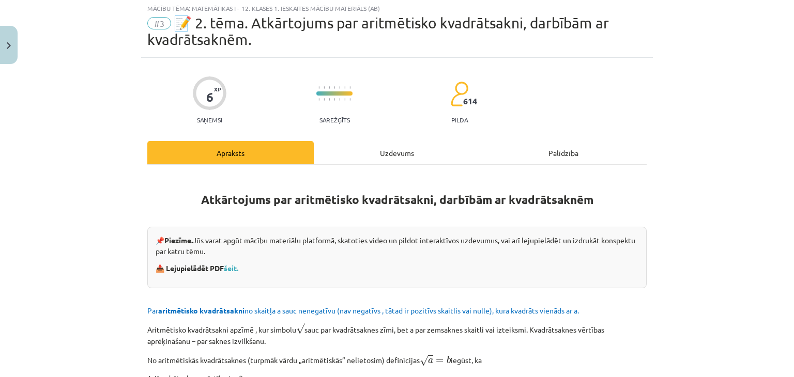
scroll to position [26, 0]
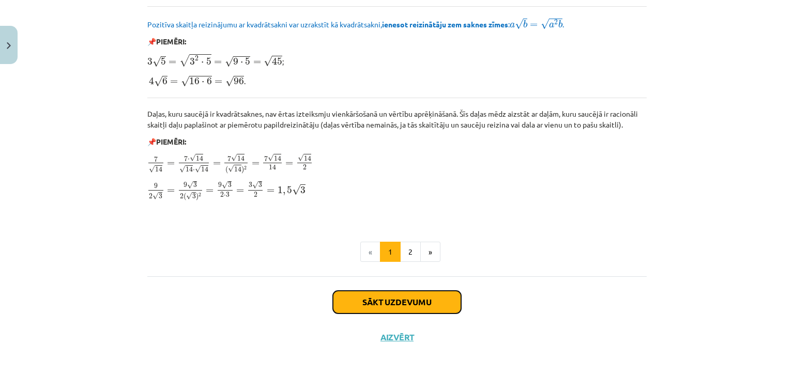
click at [389, 297] on button "Sākt uzdevumu" at bounding box center [397, 302] width 128 height 23
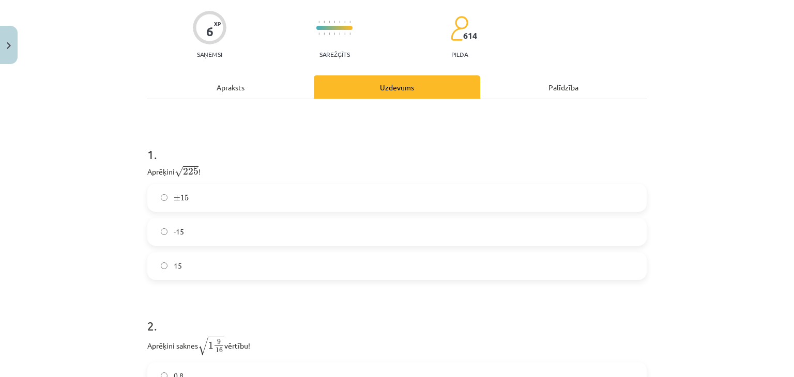
scroll to position [104, 0]
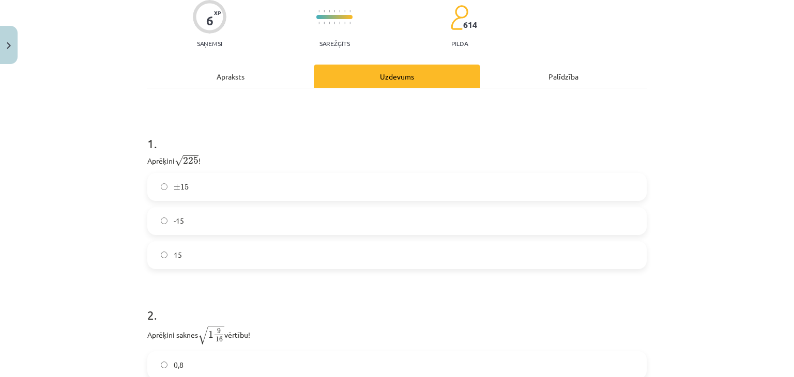
click at [185, 251] on label "15" at bounding box center [396, 255] width 497 height 26
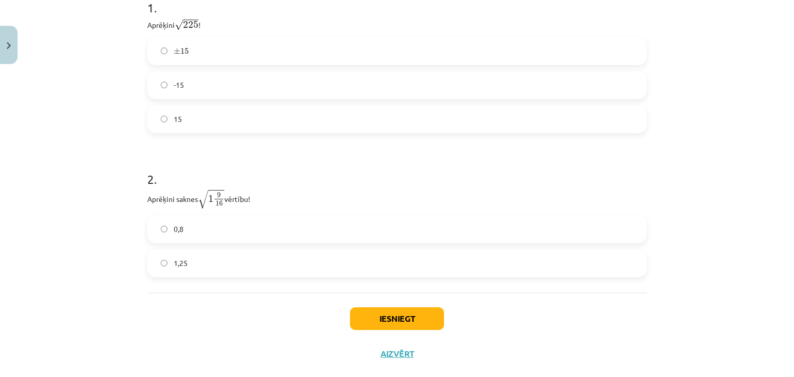
scroll to position [259, 0]
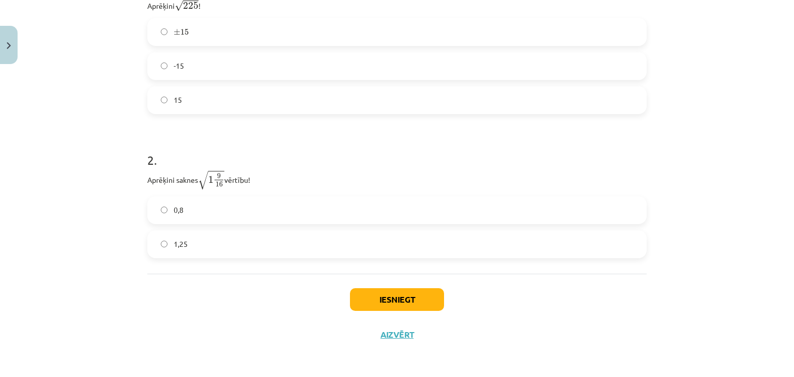
click at [225, 240] on label "1,25" at bounding box center [396, 245] width 497 height 26
click at [389, 301] on button "Iesniegt" at bounding box center [397, 299] width 94 height 23
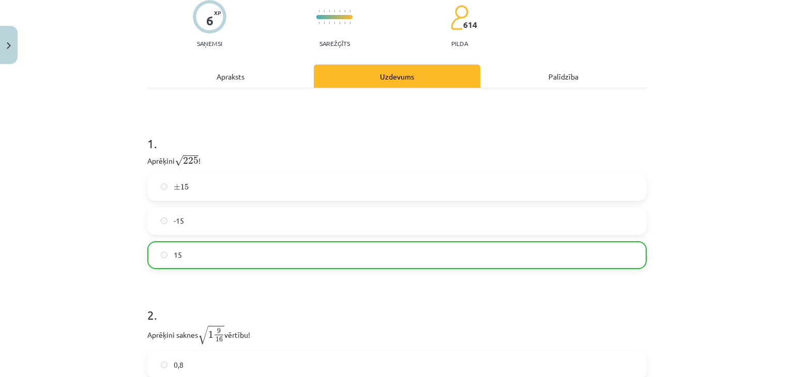
scroll to position [292, 0]
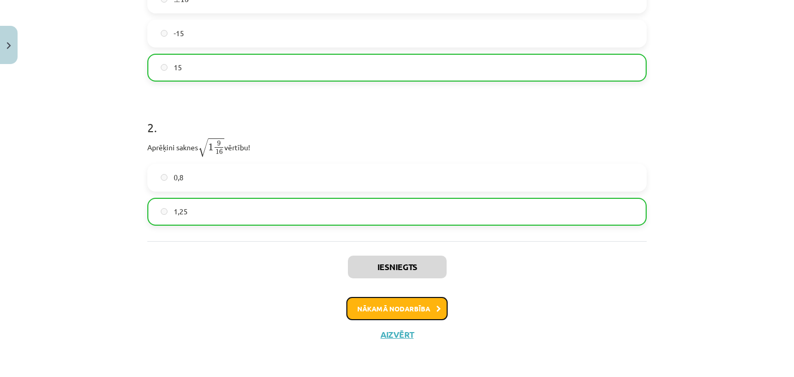
click at [403, 312] on button "Nākamā nodarbība" at bounding box center [396, 309] width 101 height 24
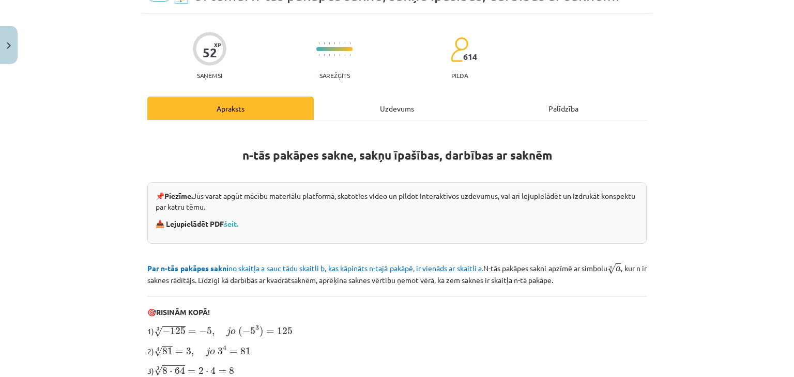
scroll to position [26, 0]
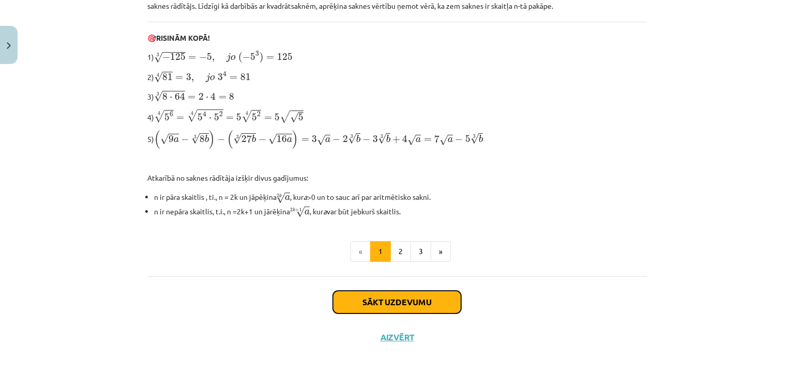
click at [405, 305] on button "Sākt uzdevumu" at bounding box center [397, 302] width 128 height 23
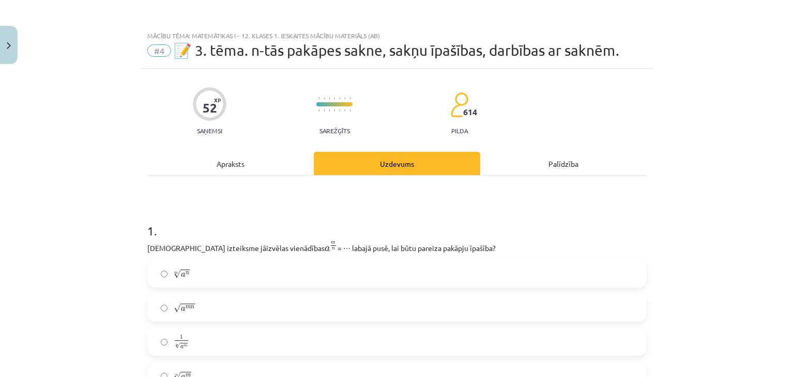
scroll to position [103, 0]
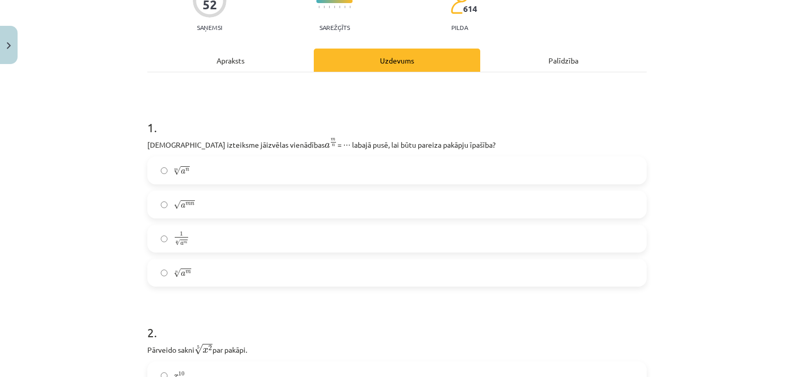
click at [223, 265] on label "n √ a m a m n" at bounding box center [396, 273] width 497 height 26
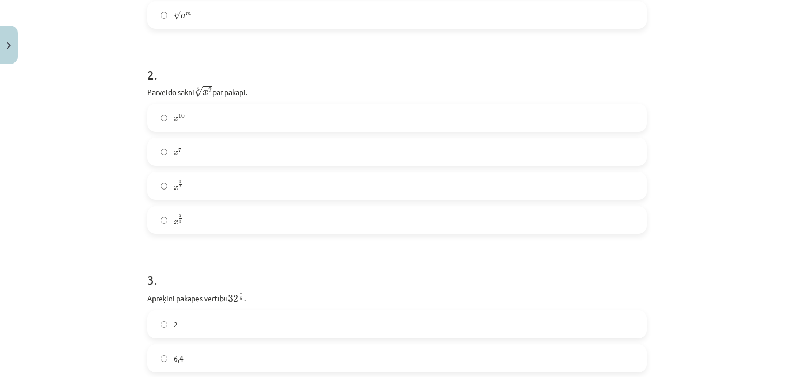
scroll to position [362, 0]
click at [213, 186] on label "x 5 2 x 5 2" at bounding box center [396, 186] width 497 height 26
click at [294, 227] on label "x 2 5 x 2 5" at bounding box center [396, 220] width 497 height 26
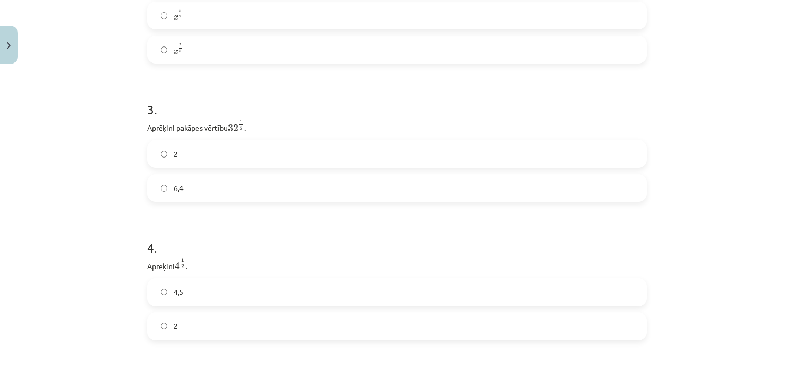
scroll to position [517, 0]
click at [199, 165] on label "2" at bounding box center [396, 169] width 497 height 26
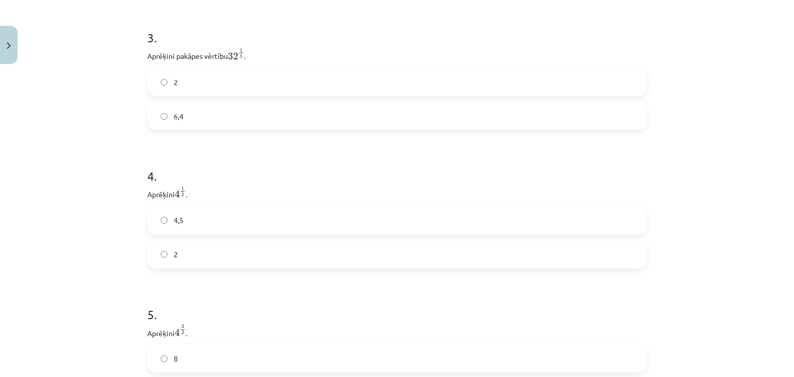
scroll to position [620, 0]
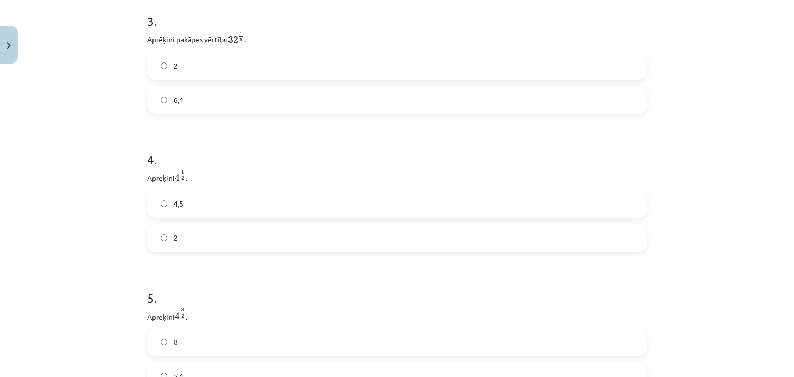
click at [234, 245] on label "2" at bounding box center [396, 238] width 497 height 26
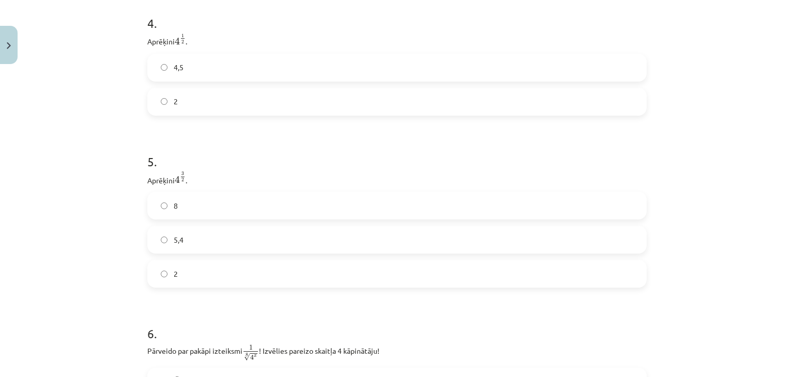
scroll to position [776, 0]
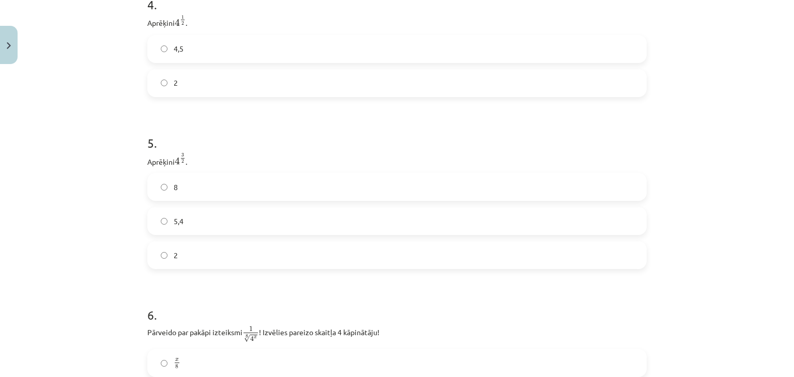
click at [163, 194] on label "8" at bounding box center [396, 187] width 497 height 26
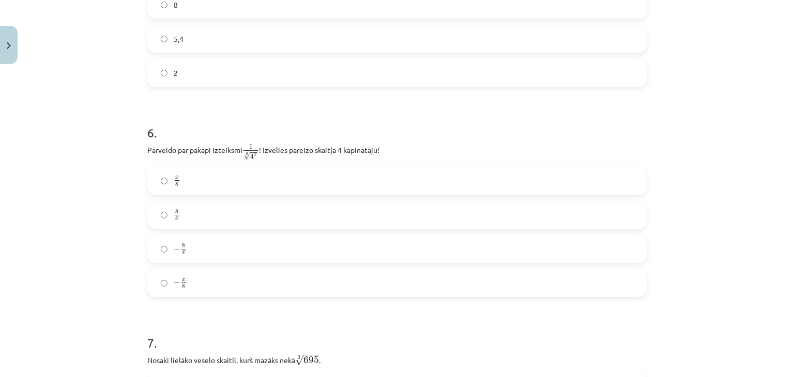
scroll to position [982, 0]
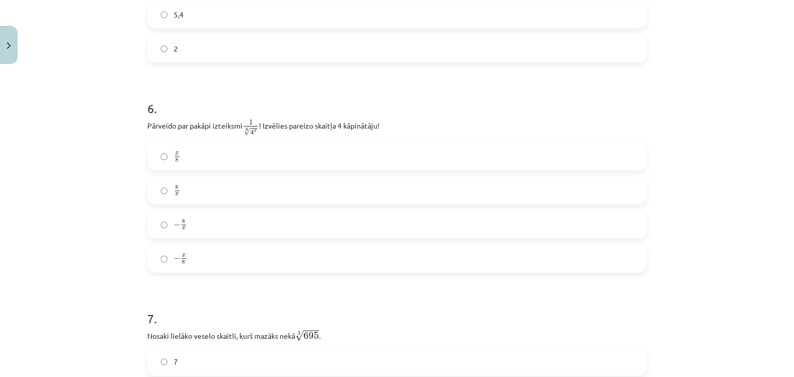
click at [201, 258] on label "− x 8 − x 8" at bounding box center [396, 259] width 497 height 26
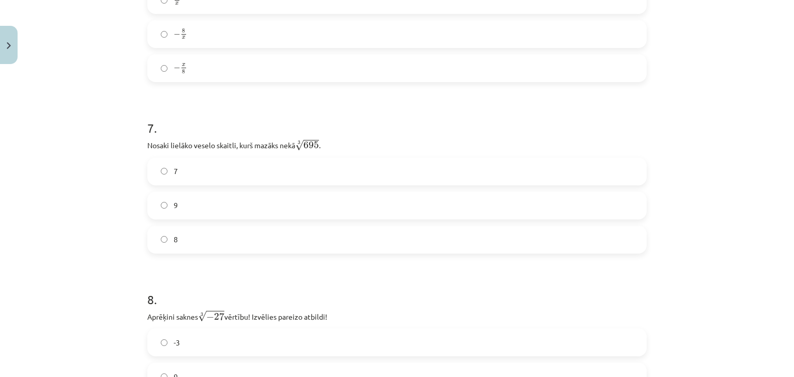
scroll to position [1189, 0]
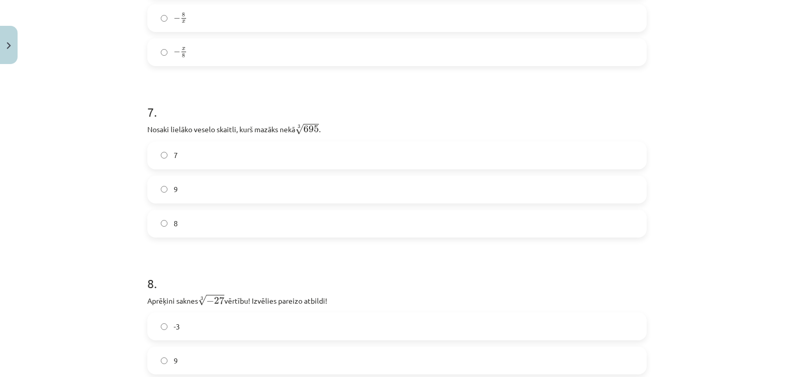
click at [191, 227] on label "8" at bounding box center [396, 224] width 497 height 26
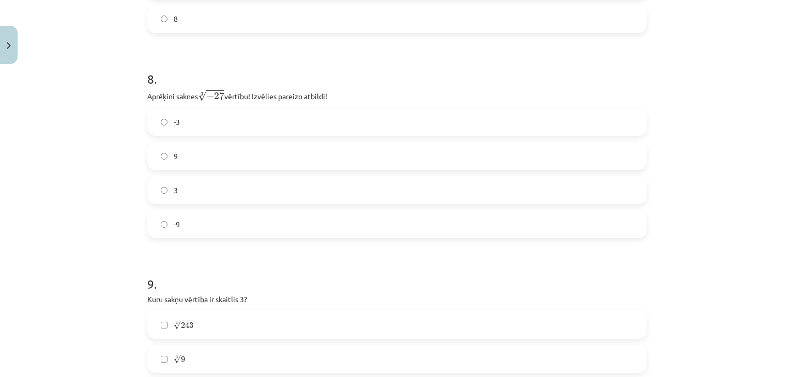
scroll to position [1396, 0]
click at [196, 121] on label "-3" at bounding box center [396, 120] width 497 height 26
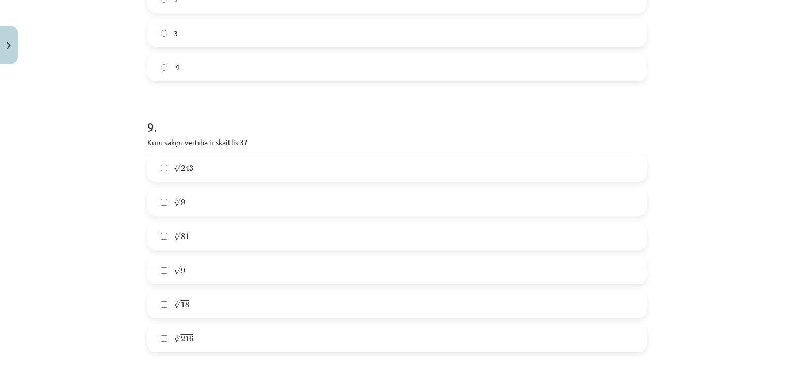
scroll to position [1603, 0]
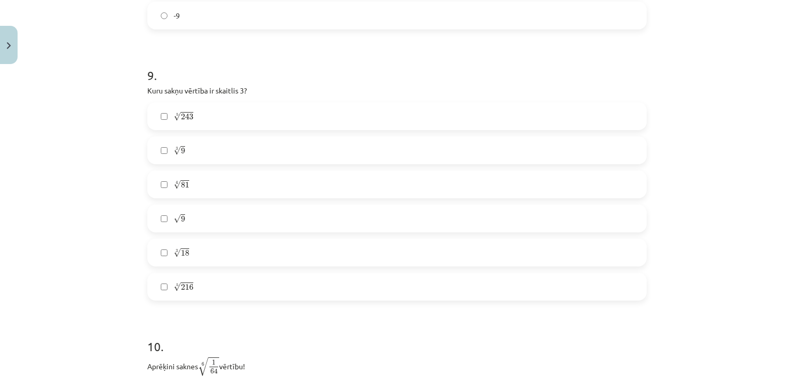
click at [186, 110] on label "5 √ 243 243 5" at bounding box center [396, 116] width 497 height 26
drag, startPoint x: 199, startPoint y: 183, endPoint x: 215, endPoint y: 186, distance: 16.2
click at [201, 183] on label "4 √ 81 81 4" at bounding box center [396, 185] width 497 height 26
click at [154, 219] on label "√ 9 9" at bounding box center [396, 219] width 497 height 26
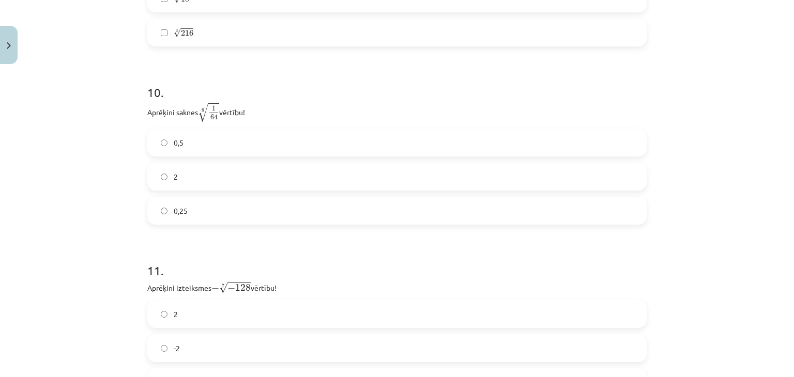
scroll to position [1861, 0]
click at [184, 140] on label "0,5" at bounding box center [396, 139] width 497 height 26
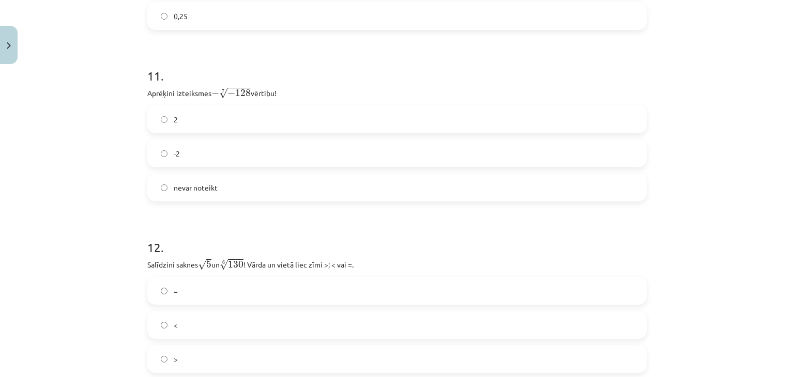
scroll to position [2068, 0]
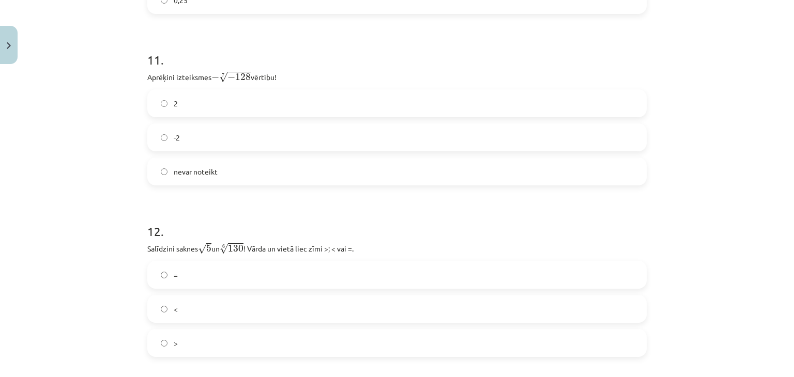
click at [184, 112] on label "2" at bounding box center [396, 103] width 497 height 26
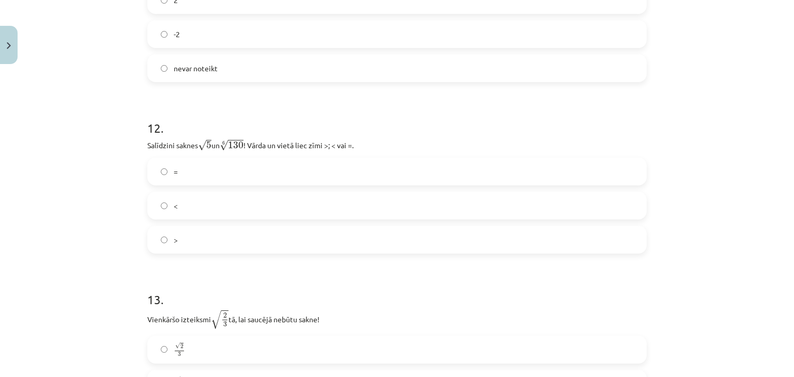
scroll to position [2223, 0]
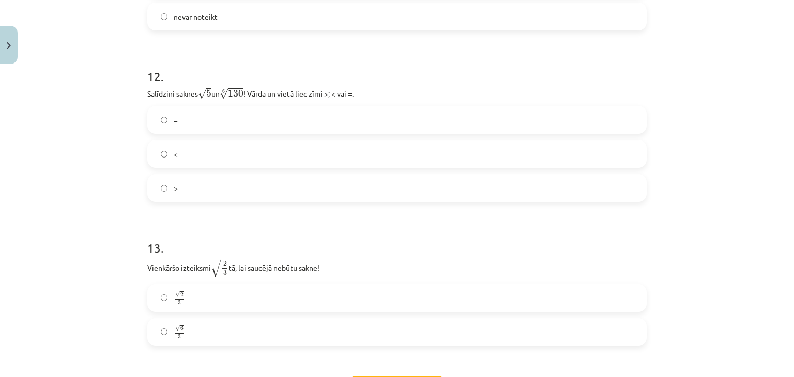
click at [185, 158] on label "<" at bounding box center [396, 154] width 497 height 26
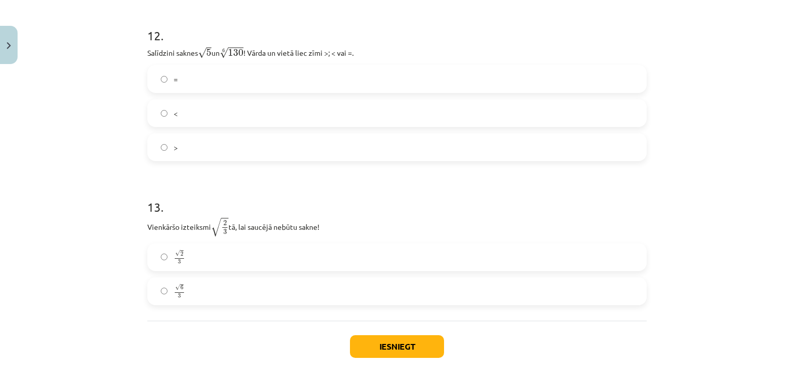
scroll to position [2314, 0]
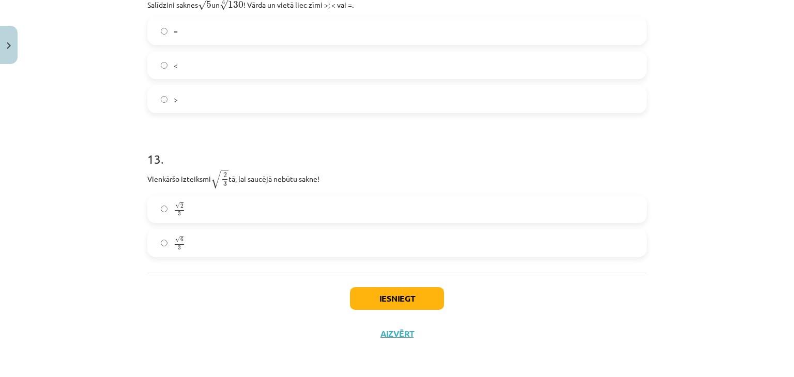
click at [213, 242] on label "√ 6 3 6 3" at bounding box center [396, 244] width 497 height 26
click at [413, 304] on button "Iesniegt" at bounding box center [397, 298] width 94 height 23
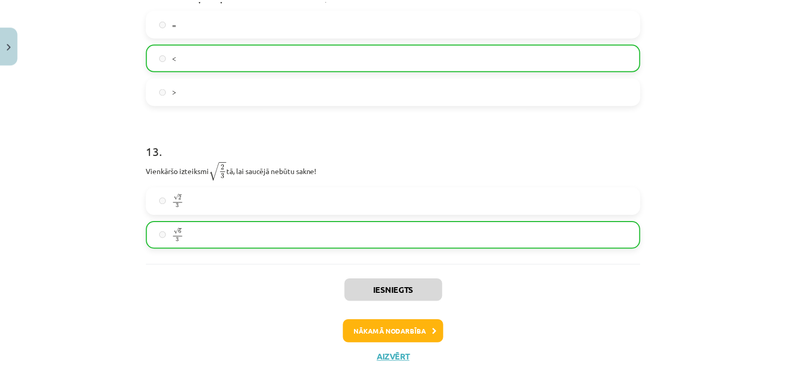
scroll to position [2346, 0]
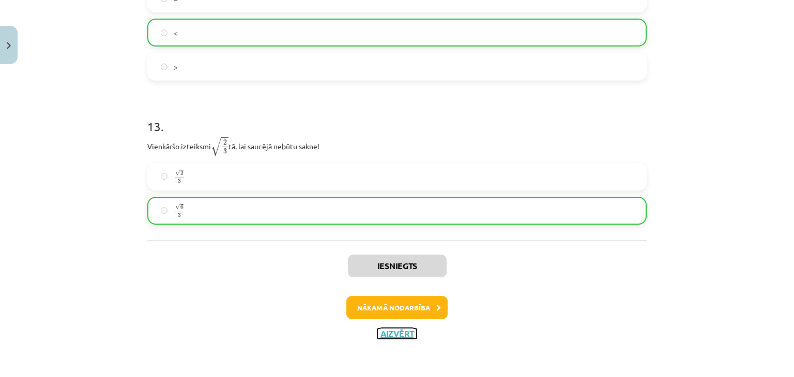
click at [397, 333] on button "Aizvērt" at bounding box center [396, 334] width 39 height 10
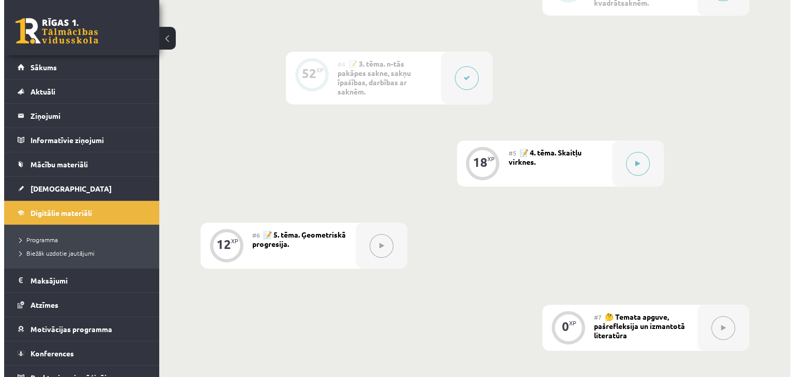
scroll to position [542, 0]
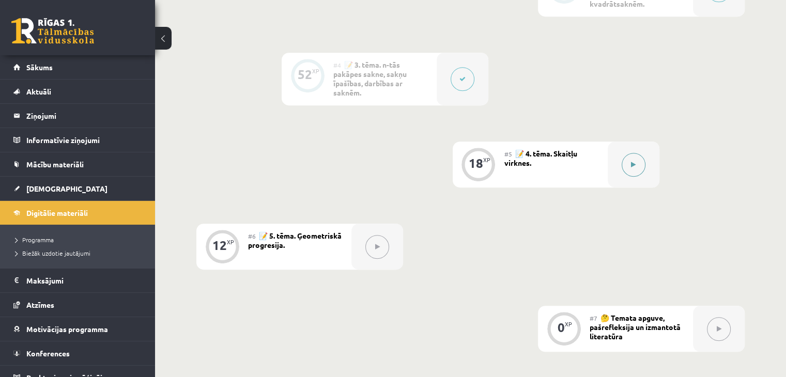
click at [626, 157] on button at bounding box center [634, 165] width 24 height 24
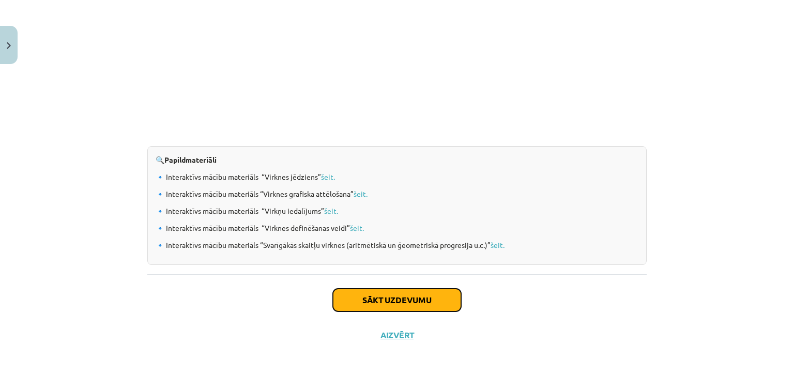
click at [392, 300] on button "Sākt uzdevumu" at bounding box center [397, 300] width 128 height 23
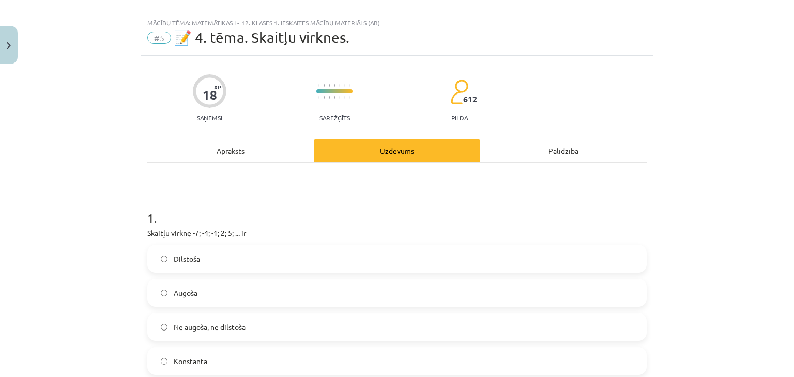
scroll to position [65, 0]
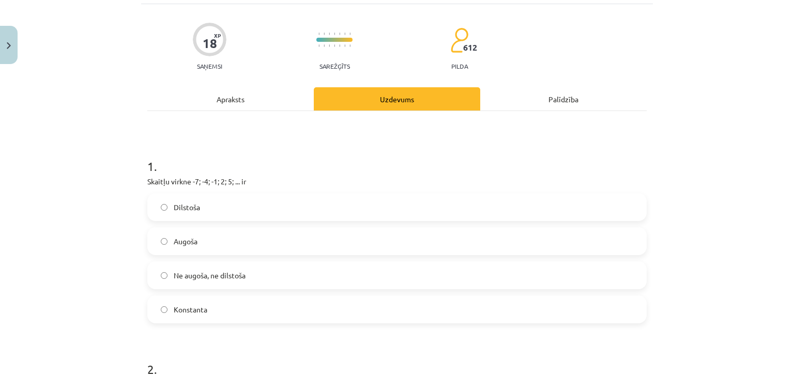
click at [171, 232] on label "Augoša" at bounding box center [396, 242] width 497 height 26
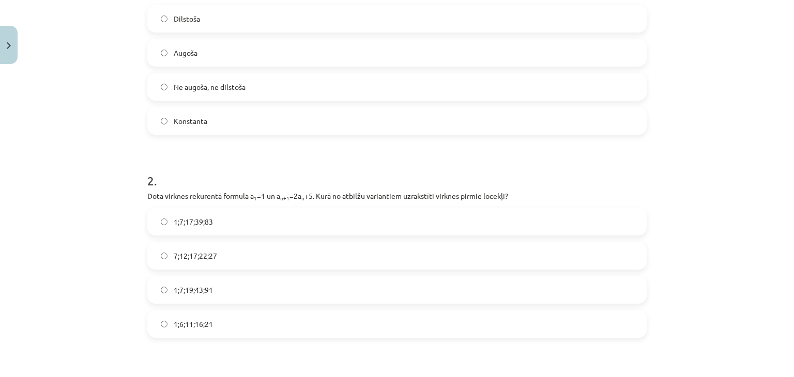
scroll to position [271, 0]
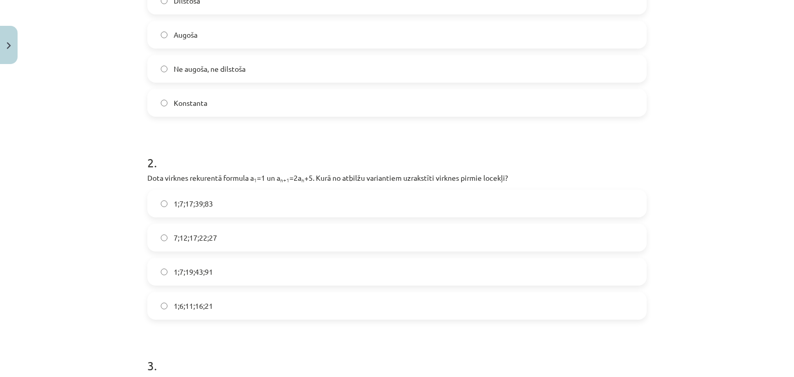
click at [195, 272] on span "1;7;19;43;91" at bounding box center [193, 272] width 39 height 11
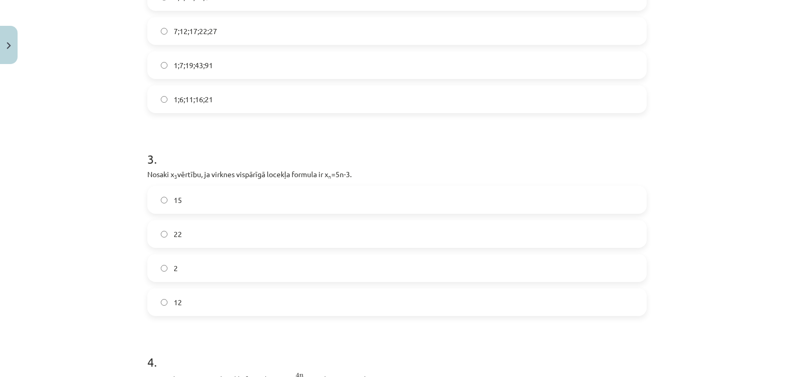
scroll to position [530, 0]
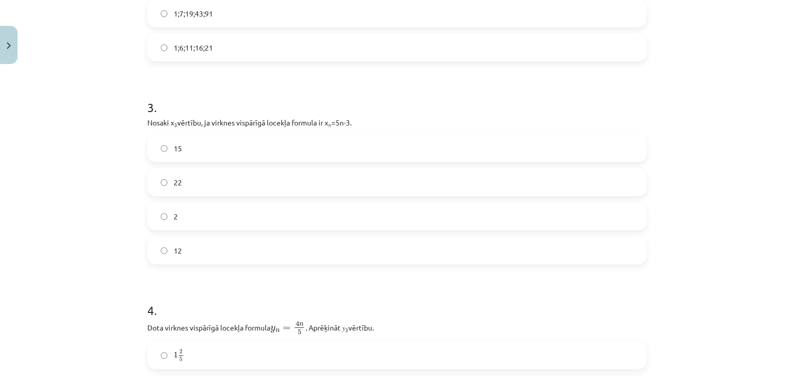
drag, startPoint x: 191, startPoint y: 269, endPoint x: 194, endPoint y: 263, distance: 6.7
click at [192, 268] on form "1 . Skaitļu virkne -7; -4; -1; 2; 5; ... ir Dilstoša Augoša Ne augoša, ne dilst…" at bounding box center [396, 277] width 499 height 1203
click at [198, 253] on label "12" at bounding box center [396, 251] width 497 height 26
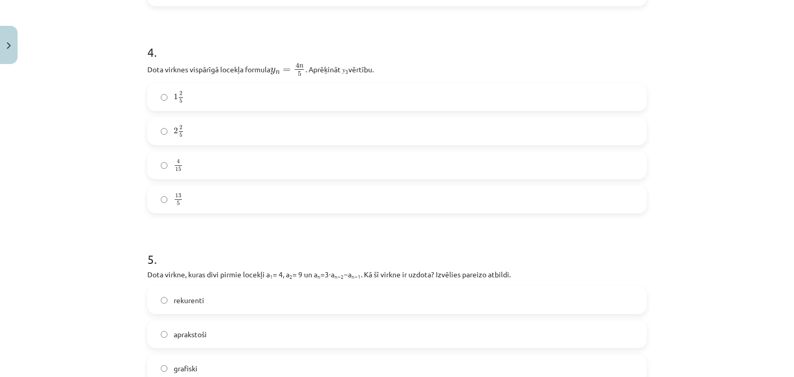
scroll to position [737, 0]
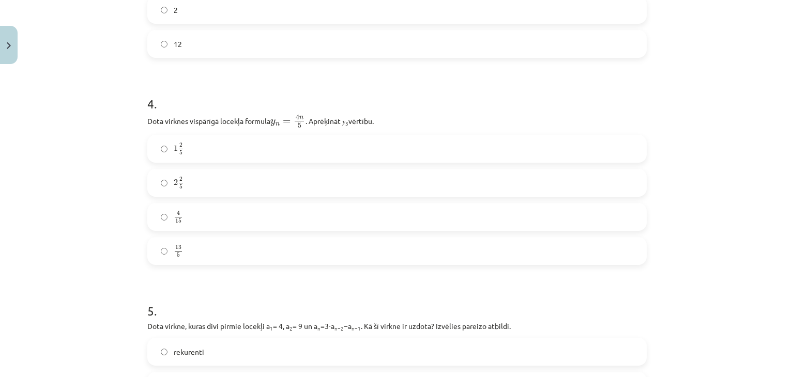
click at [182, 185] on label "2 2 5 2 2 5" at bounding box center [396, 183] width 497 height 26
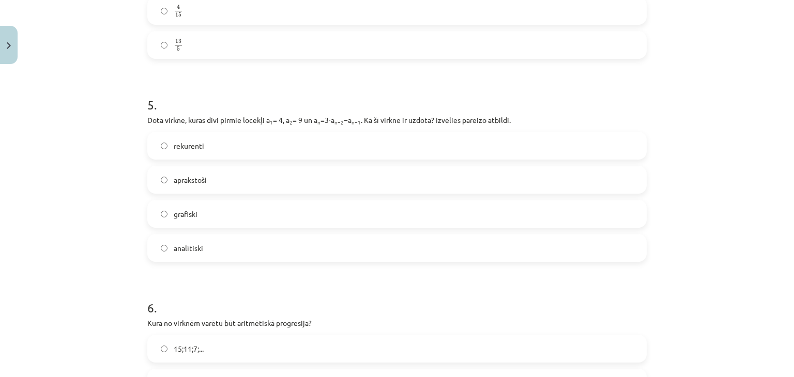
scroll to position [944, 0]
click at [213, 132] on label "rekurenti" at bounding box center [396, 145] width 497 height 26
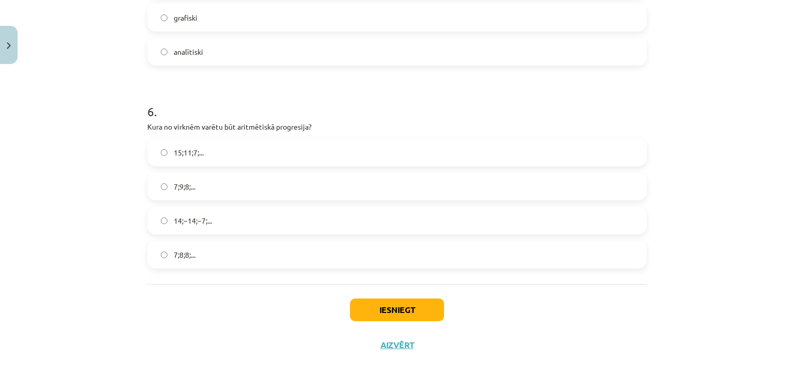
scroll to position [1150, 0]
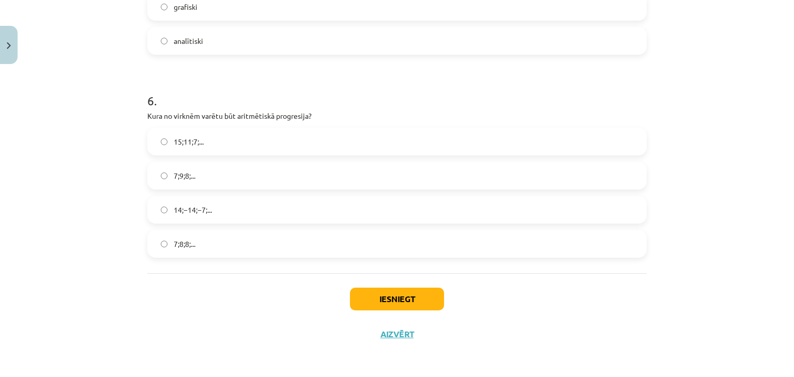
click at [217, 145] on label "15;11;7;..." at bounding box center [396, 142] width 497 height 26
click at [399, 302] on button "Iesniegt" at bounding box center [397, 299] width 94 height 23
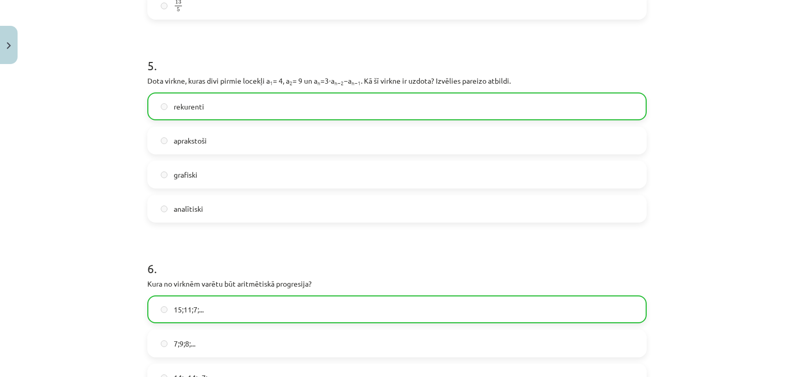
scroll to position [1183, 0]
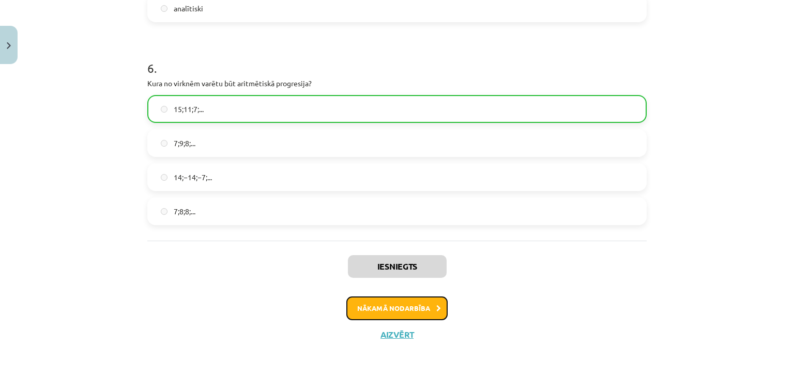
click at [401, 316] on button "Nākamā nodarbība" at bounding box center [396, 309] width 101 height 24
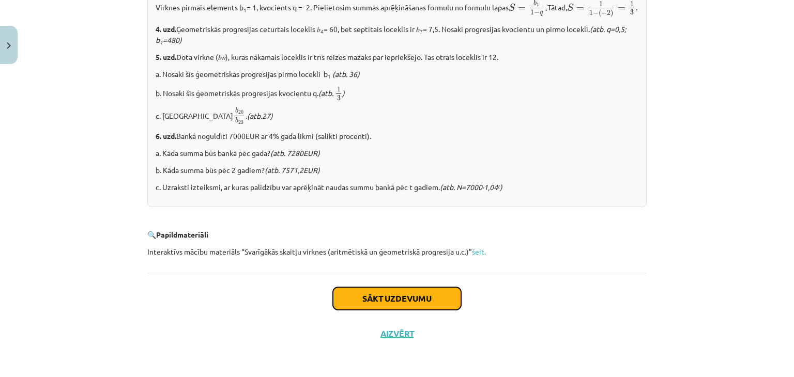
click at [402, 301] on button "Sākt uzdevumu" at bounding box center [397, 298] width 128 height 23
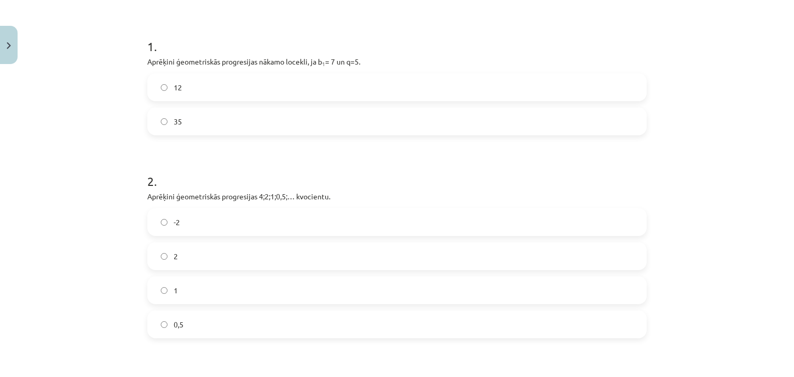
scroll to position [55, 0]
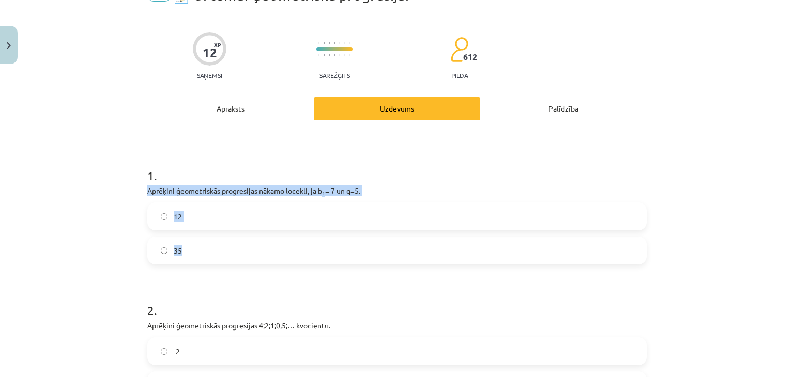
drag, startPoint x: 140, startPoint y: 190, endPoint x: 277, endPoint y: 197, distance: 137.2
copy div "Aprēķini ģeometriskās progresijas nākamo locekli, ja b 1 = 7 un q=5. 12 35"
click at [204, 257] on label "35" at bounding box center [396, 251] width 497 height 26
click at [212, 260] on label "35" at bounding box center [396, 251] width 497 height 26
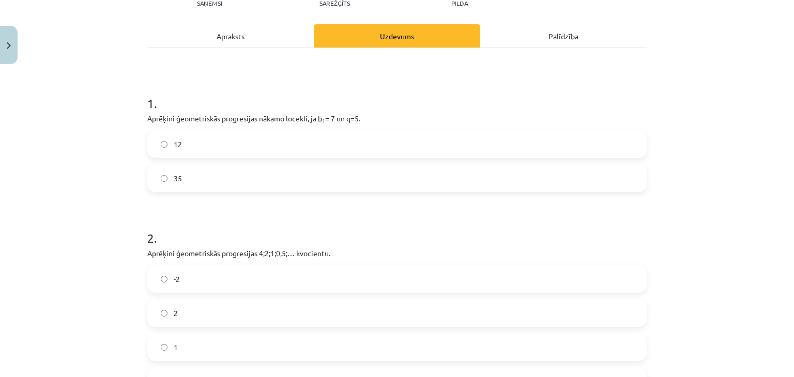
scroll to position [314, 0]
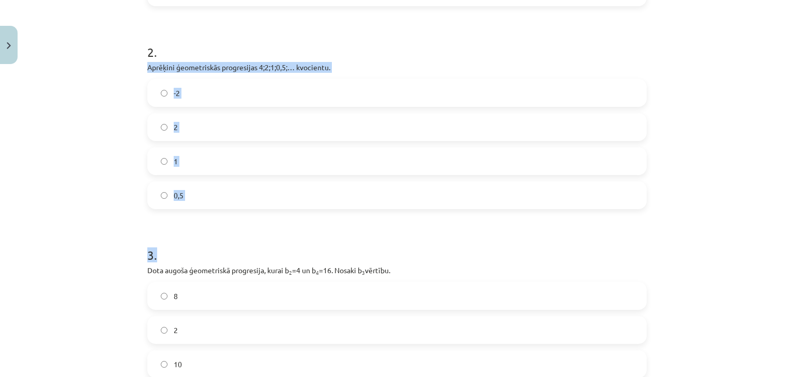
drag, startPoint x: 142, startPoint y: 64, endPoint x: 221, endPoint y: 108, distance: 90.5
click at [251, 209] on div "12 XP Saņemsi Sarežģīts 612 pilda Apraksts Uzdevums Palīdzība 1 . Aprēķini ģeom…" at bounding box center [397, 131] width 512 height 752
click at [130, 63] on div "Mācību tēma: Matemātikas i - 12. klases 1. ieskaites mācību materiāls (ab) #6 📝…" at bounding box center [397, 188] width 794 height 377
drag, startPoint x: 152, startPoint y: 68, endPoint x: 199, endPoint y: 179, distance: 120.0
click at [199, 184] on div "12 XP Saņemsi Sarežģīts 612 pilda Apraksts Uzdevums Palīdzība 1 . Aprēķini ģeom…" at bounding box center [397, 131] width 512 height 752
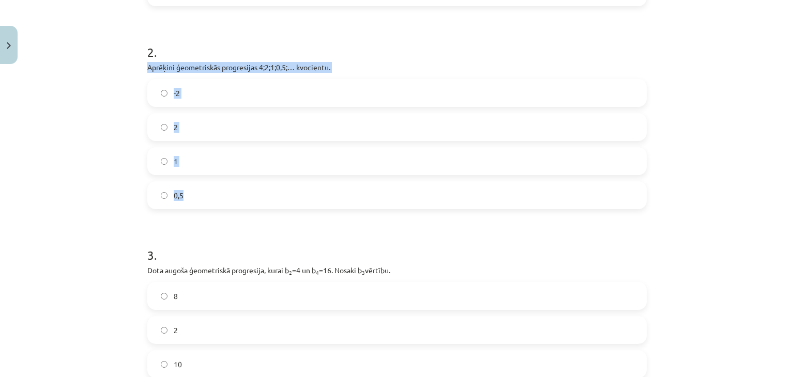
copy div "Aprēķini ģeometriskās progresijas 4;2;1;0,5;… kvocientu. -2 2 1 0,5"
click at [191, 184] on label "0,5" at bounding box center [396, 196] width 497 height 26
click at [208, 215] on form "1 . Aprēķini ģeometriskās progresijas nākamo locekli, ja b 1 = 7 un q=5. 12 35 …" at bounding box center [396, 152] width 499 height 521
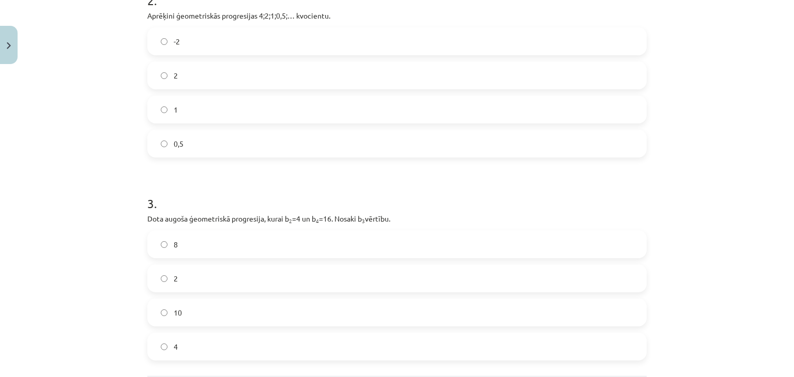
scroll to position [417, 0]
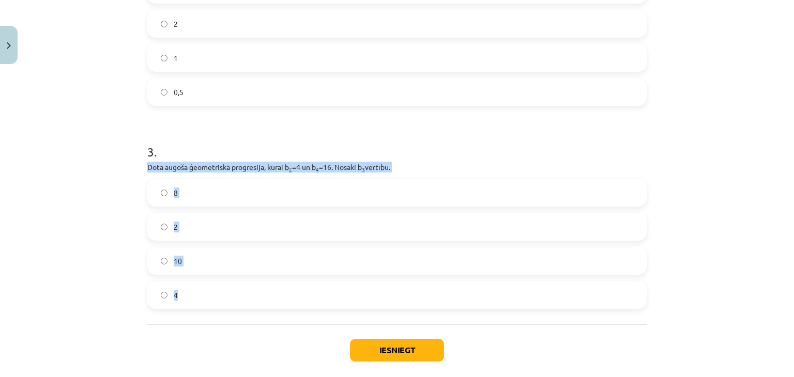
drag, startPoint x: 143, startPoint y: 168, endPoint x: 285, endPoint y: 258, distance: 168.1
click at [292, 305] on div "3 . Dota augoša ģeometriskā progresija, kurai b 2 =4 un b 4 =16. Nosaki b 3 vēr…" at bounding box center [396, 218] width 499 height 183
copy div "Dota augoša ģeometriskā progresija, kurai b 2 =4 un b 4 =16. Nosaki b 3 vērtību…"
click at [383, 349] on button "Iesniegt" at bounding box center [397, 350] width 94 height 23
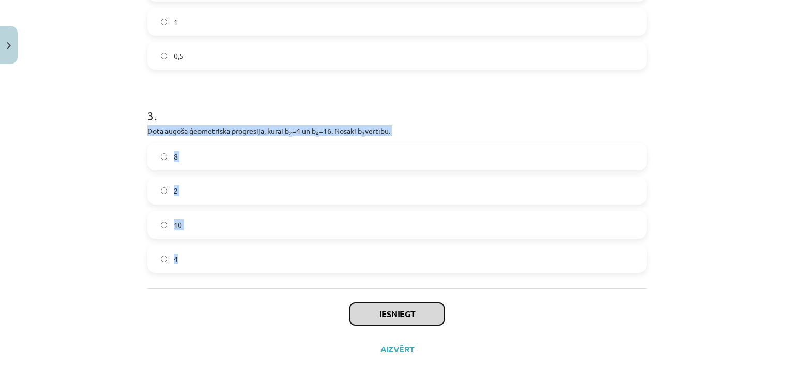
scroll to position [469, 0]
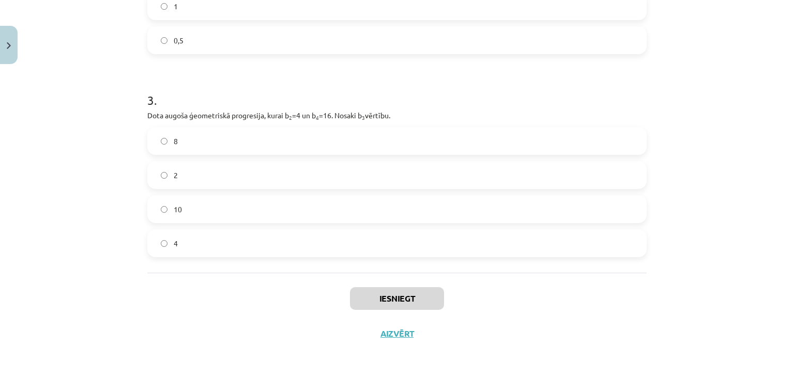
click at [210, 198] on label "10" at bounding box center [396, 209] width 497 height 26
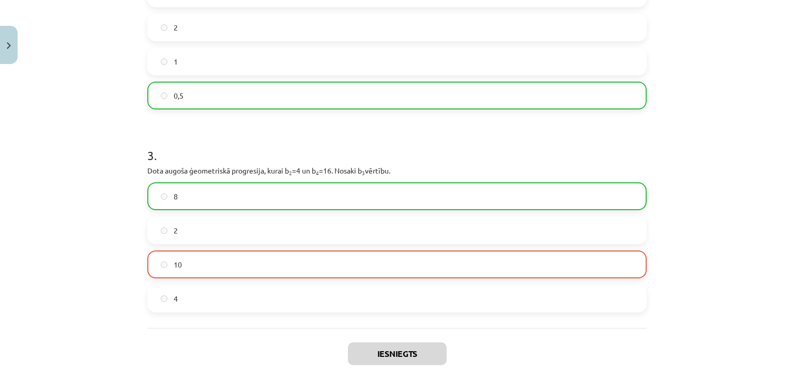
scroll to position [501, 0]
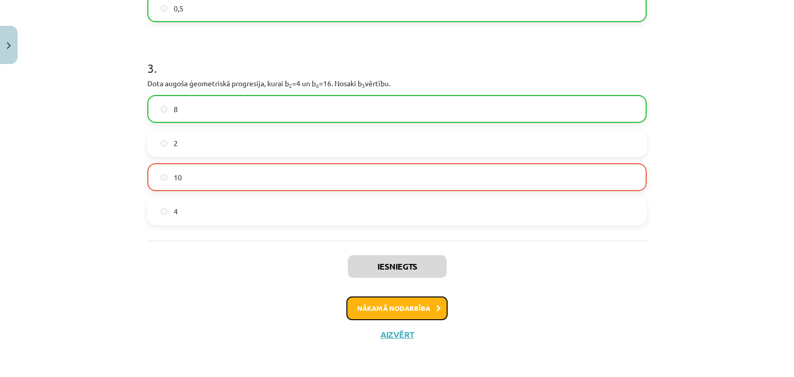
click at [381, 317] on button "Nākamā nodarbība" at bounding box center [396, 309] width 101 height 24
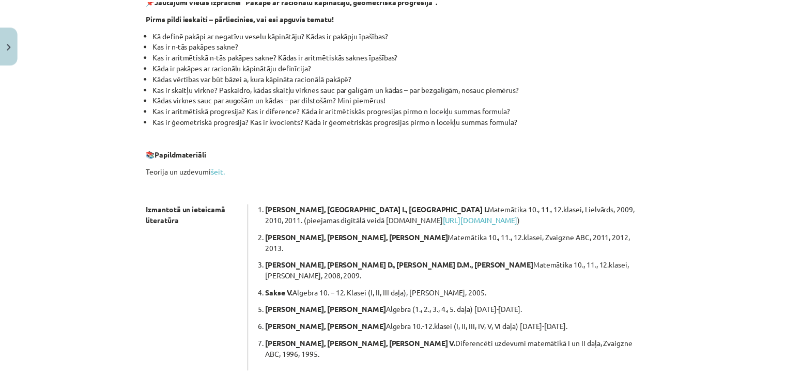
scroll to position [277, 0]
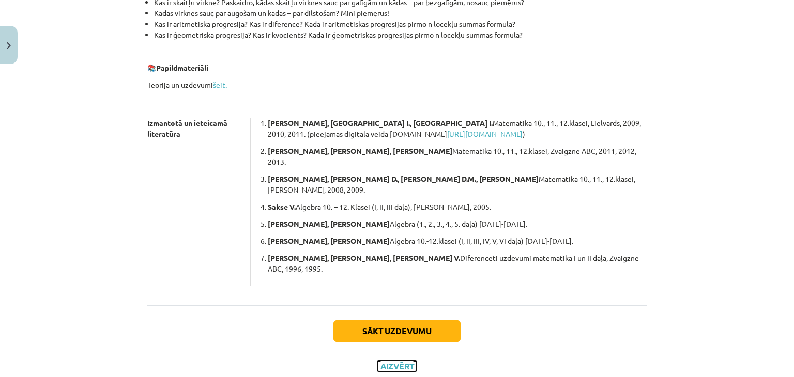
click at [391, 361] on button "Aizvērt" at bounding box center [396, 366] width 39 height 10
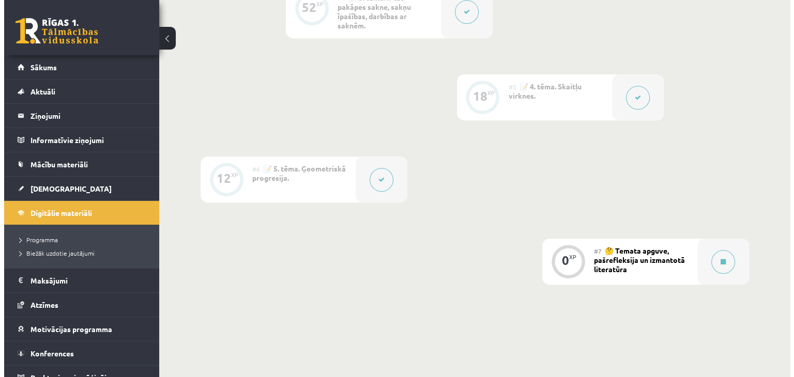
scroll to position [697, 0]
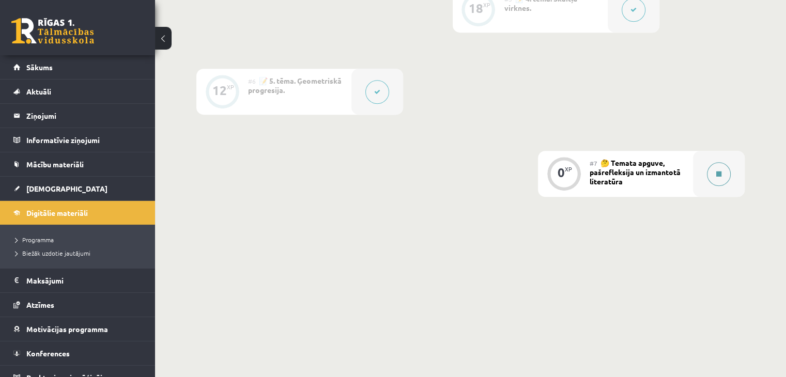
click at [695, 170] on div at bounding box center [719, 174] width 52 height 46
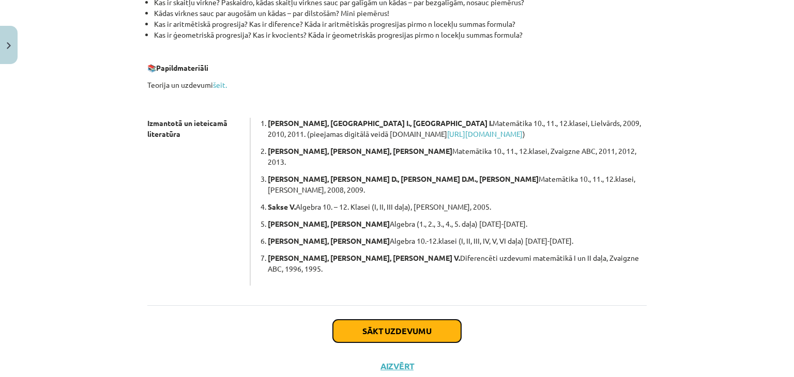
click at [437, 320] on button "Sākt uzdevumu" at bounding box center [397, 331] width 128 height 23
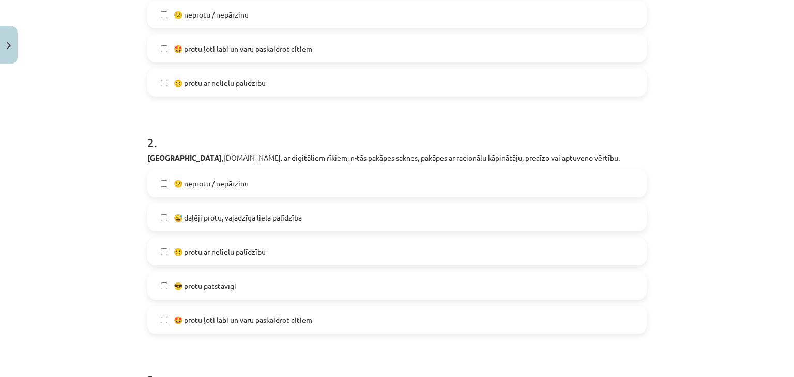
scroll to position [129, 0]
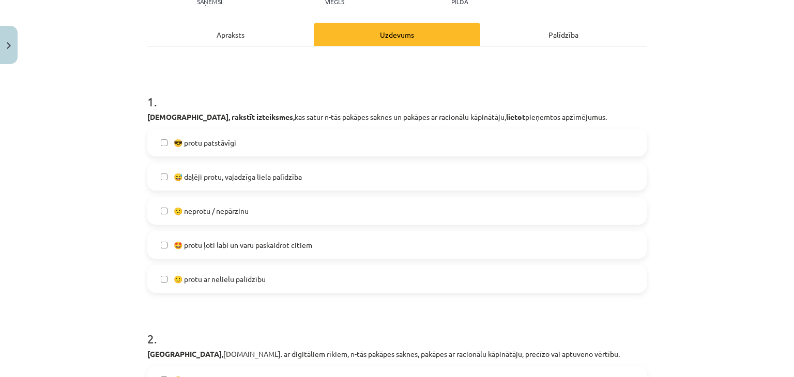
click at [246, 186] on label "😅 daļēji protu, vajadzīga liela palīdzība" at bounding box center [396, 177] width 497 height 26
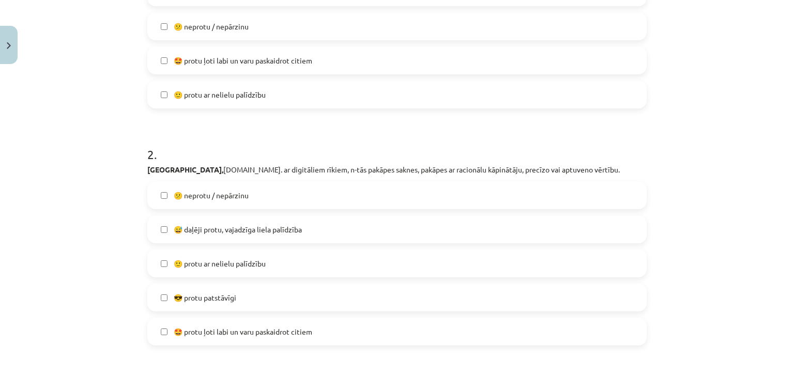
scroll to position [388, 0]
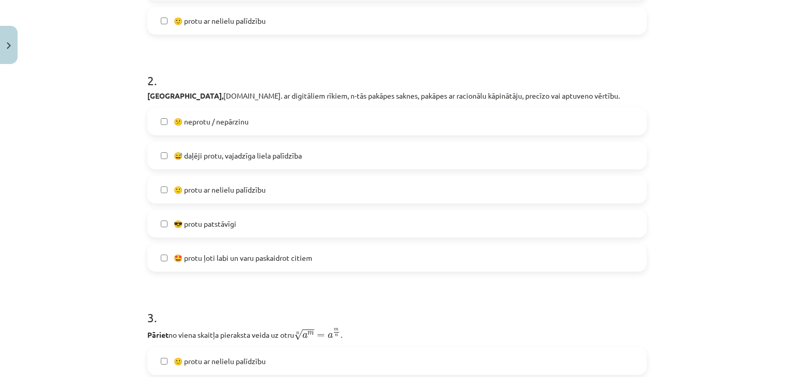
click at [244, 188] on span "🙂 protu ar nelielu palīdzību" at bounding box center [220, 190] width 92 height 11
click at [247, 154] on span "😅 daļēji protu, vajadzīga liela palīdzība" at bounding box center [238, 155] width 128 height 11
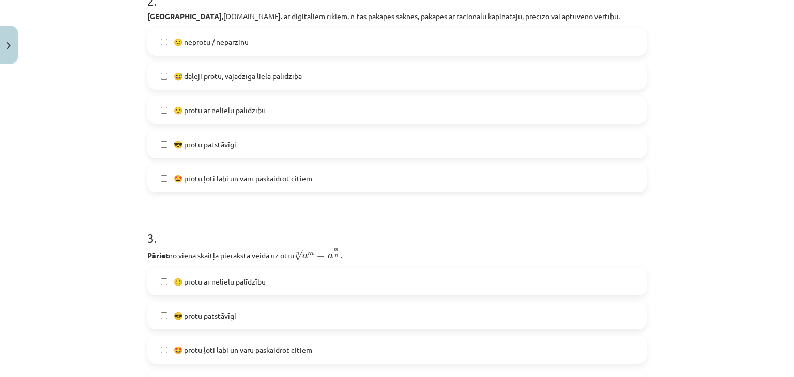
scroll to position [646, 0]
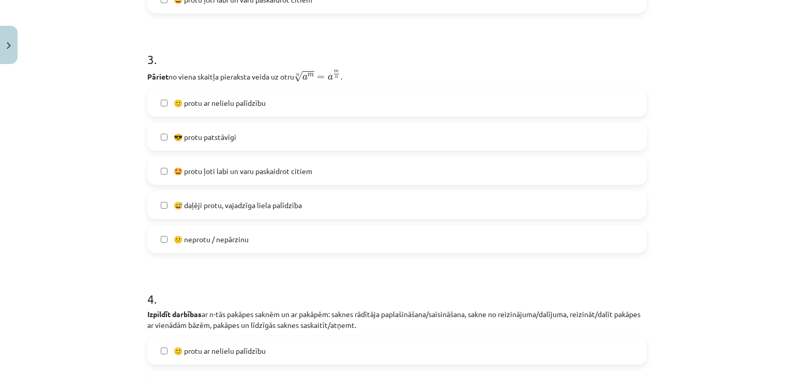
click at [243, 143] on label "😎 protu patstāvīgi" at bounding box center [396, 137] width 497 height 26
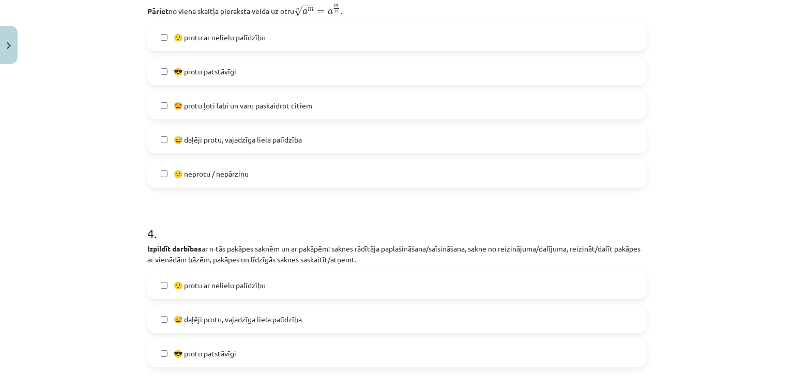
scroll to position [698, 0]
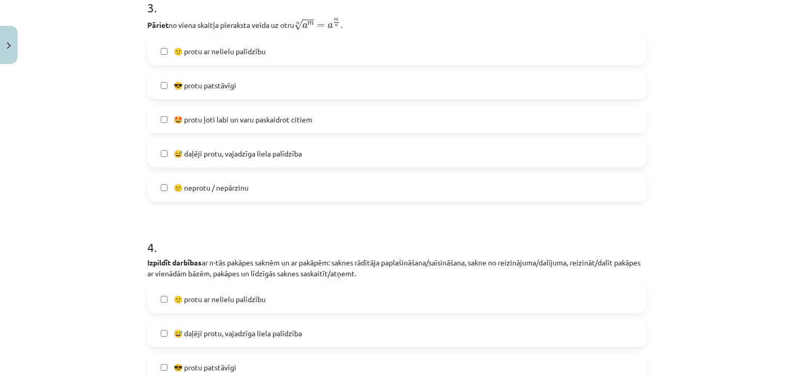
click at [222, 86] on span "😎 protu patstāvīgi" at bounding box center [205, 85] width 63 height 11
click at [222, 117] on span "🤩 protu ļoti labi un varu paskaidrot citiem" at bounding box center [243, 119] width 139 height 11
click at [223, 119] on span "🤩 protu ļoti labi un varu paskaidrot citiem" at bounding box center [243, 119] width 139 height 11
click at [224, 144] on label "😅 daļēji protu, vajadzīga liela palīdzība" at bounding box center [396, 154] width 497 height 26
click at [269, 158] on span "😅 daļēji protu, vajadzīga liela palīdzība" at bounding box center [238, 153] width 128 height 11
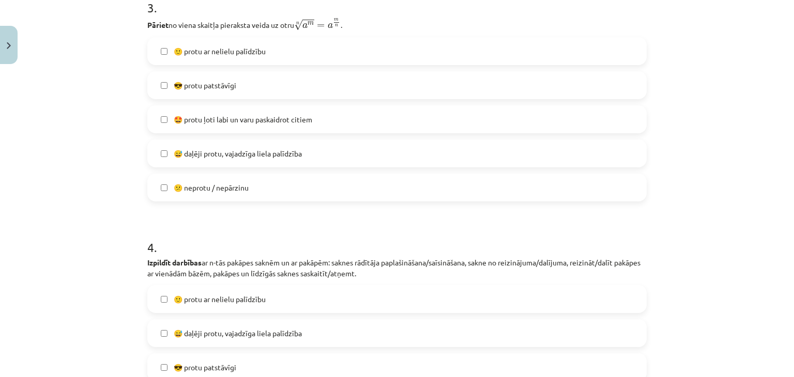
click at [267, 150] on span "😅 daļēji protu, vajadzīga liela palīdzība" at bounding box center [238, 153] width 128 height 11
click at [251, 148] on span "😅 daļēji protu, vajadzīga liela palīdzība" at bounding box center [238, 153] width 128 height 11
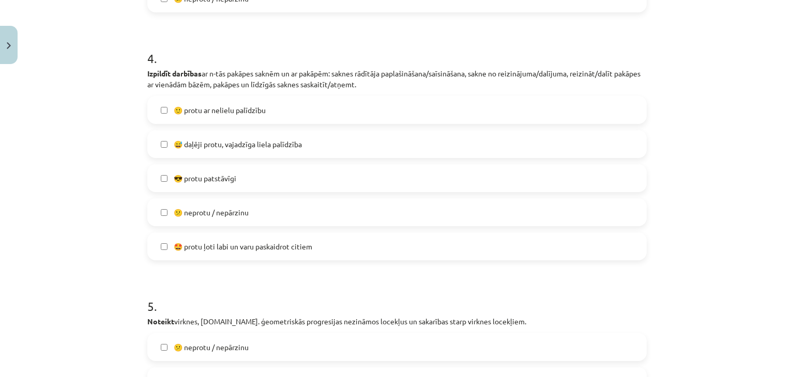
scroll to position [905, 0]
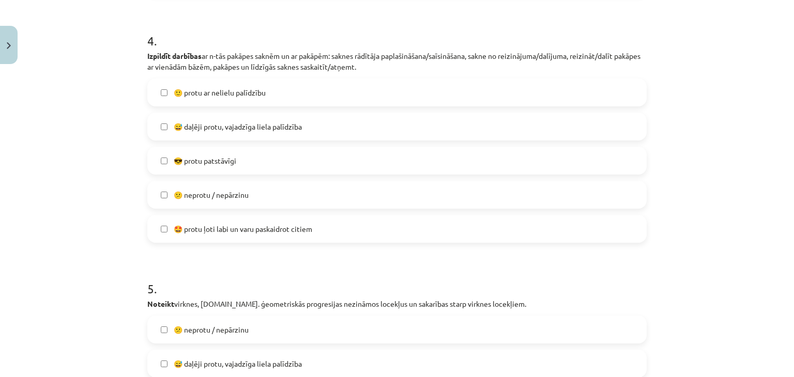
click at [246, 154] on label "😎 protu patstāvīgi" at bounding box center [396, 161] width 497 height 26
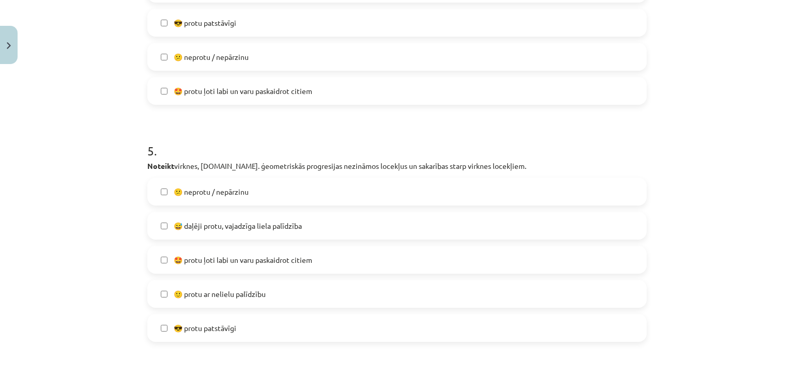
scroll to position [1060, 0]
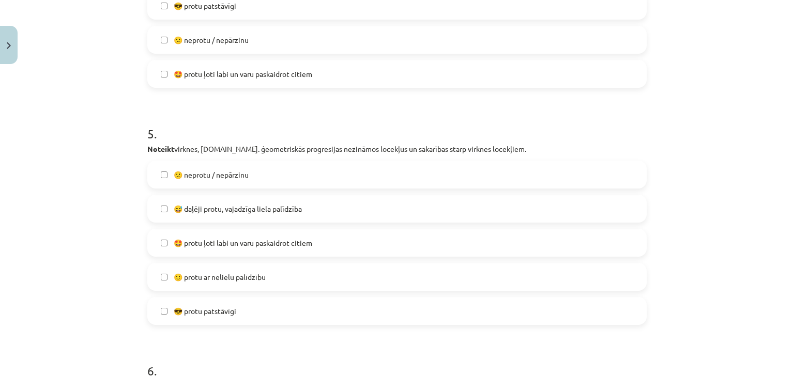
click at [242, 185] on label "😕 neprotu / nepārzinu" at bounding box center [396, 175] width 497 height 26
click at [238, 170] on span "😕 neprotu / nepārzinu" at bounding box center [211, 175] width 75 height 11
click at [238, 262] on div "😕 neprotu / nepārzinu  😅 daļēji protu, vajadzīga liela palīdzība  🤩 protu ļoti …" at bounding box center [396, 243] width 499 height 164
click at [246, 250] on label "🤩 protu ļoti labi un varu paskaidrot citiem" at bounding box center [396, 243] width 497 height 26
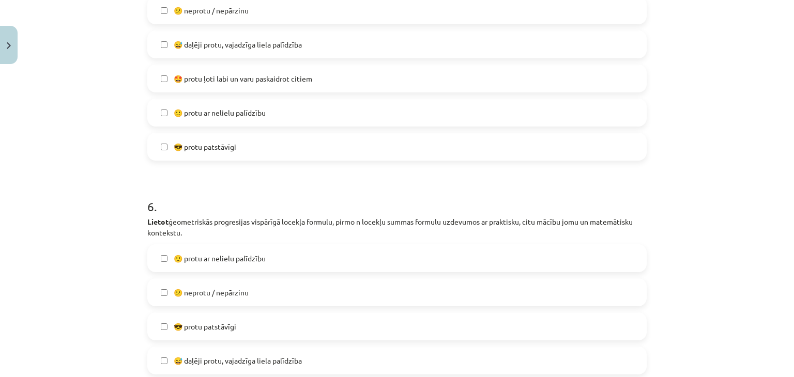
scroll to position [1163, 0]
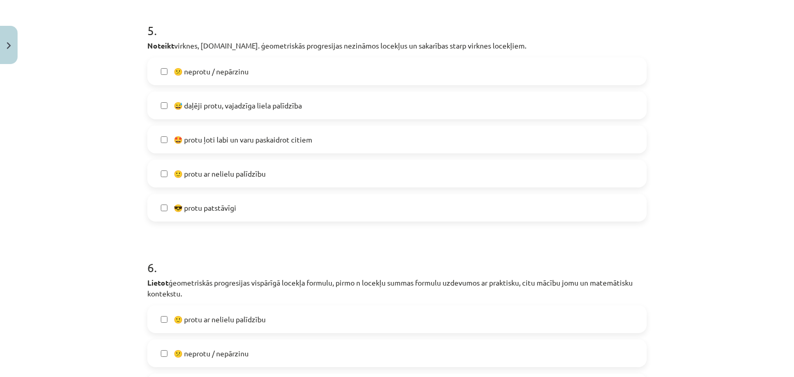
click at [246, 141] on span "🤩 protu ļoti labi un varu paskaidrot citiem" at bounding box center [243, 139] width 139 height 11
click at [242, 101] on span "😅 daļēji protu, vajadzīga liela palīdzība" at bounding box center [238, 105] width 128 height 11
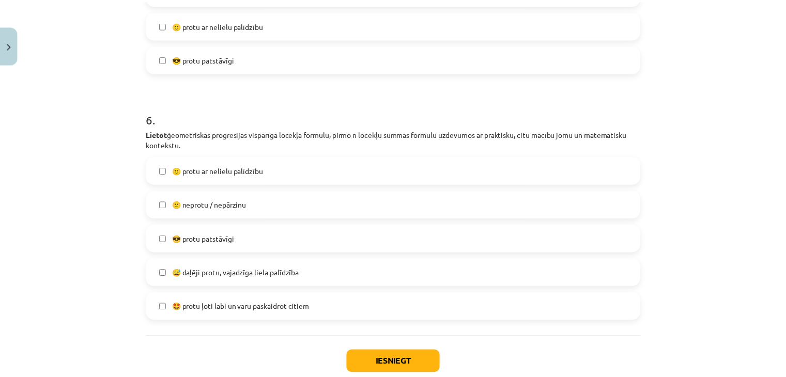
scroll to position [1375, 0]
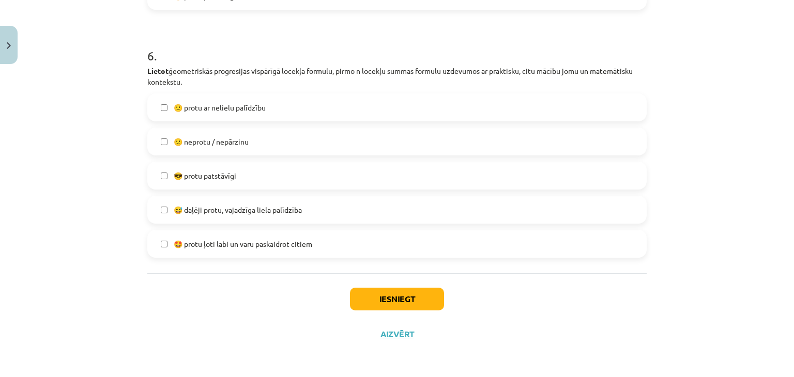
click at [218, 174] on span "😎 protu patstāvīgi" at bounding box center [205, 176] width 63 height 11
click at [364, 295] on button "Iesniegt" at bounding box center [397, 299] width 94 height 23
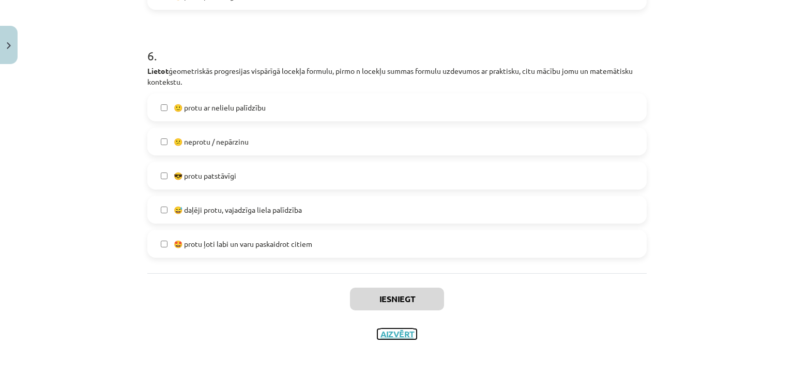
click at [396, 336] on button "Aizvērt" at bounding box center [396, 334] width 39 height 10
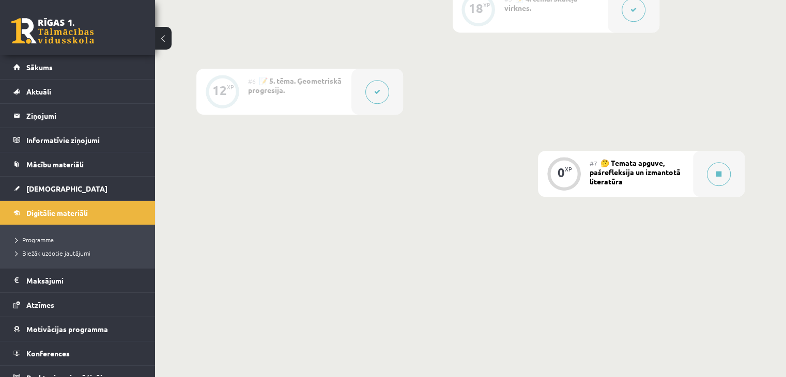
scroll to position [696, 0]
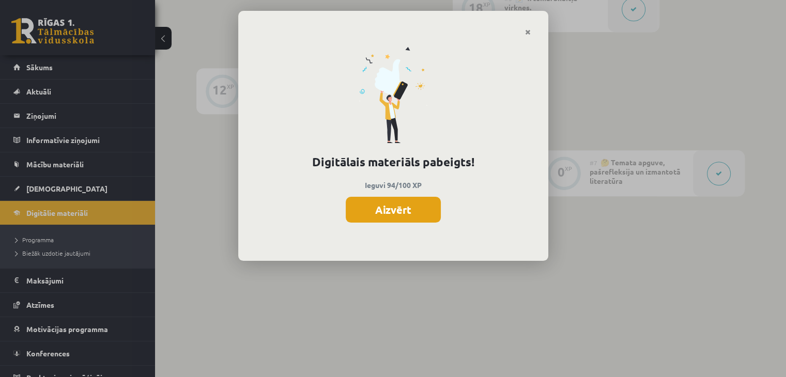
click at [388, 212] on button "Aizvērt" at bounding box center [393, 210] width 95 height 26
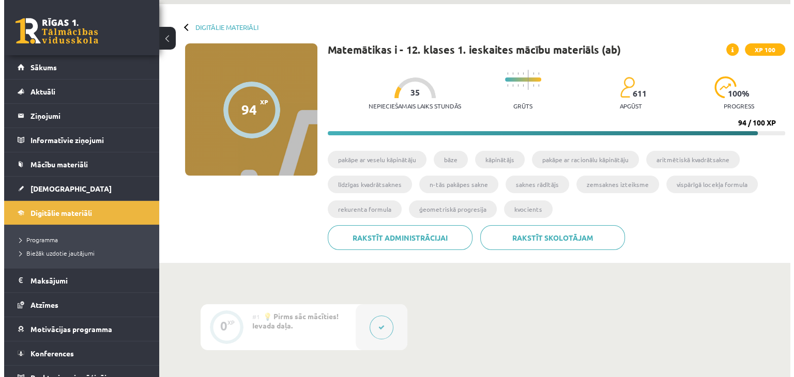
scroll to position [0, 0]
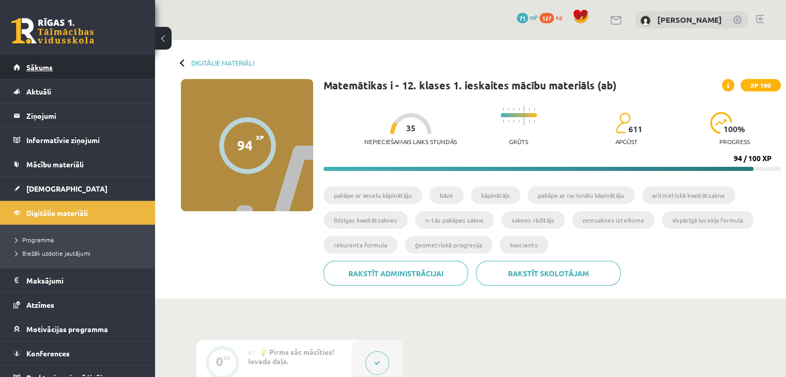
click at [40, 67] on span "Sākums" at bounding box center [39, 67] width 26 height 9
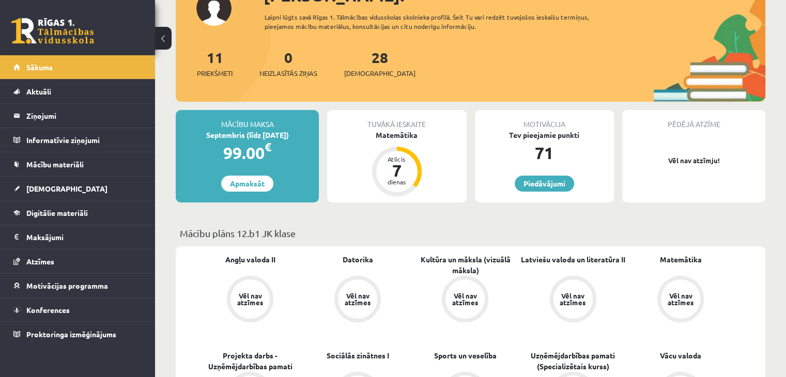
scroll to position [103, 0]
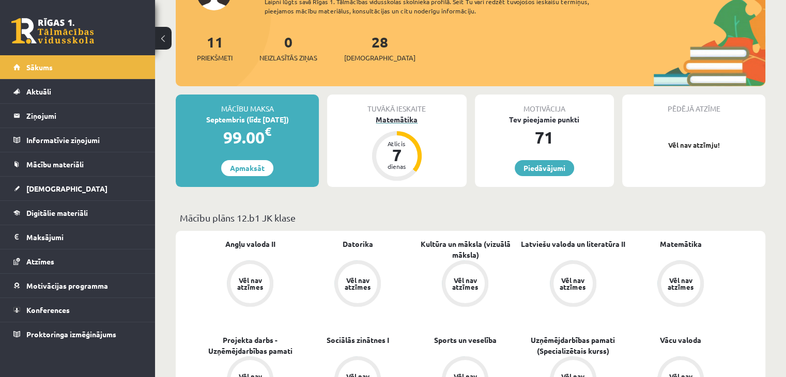
click at [393, 116] on div "Matemātika" at bounding box center [396, 119] width 139 height 11
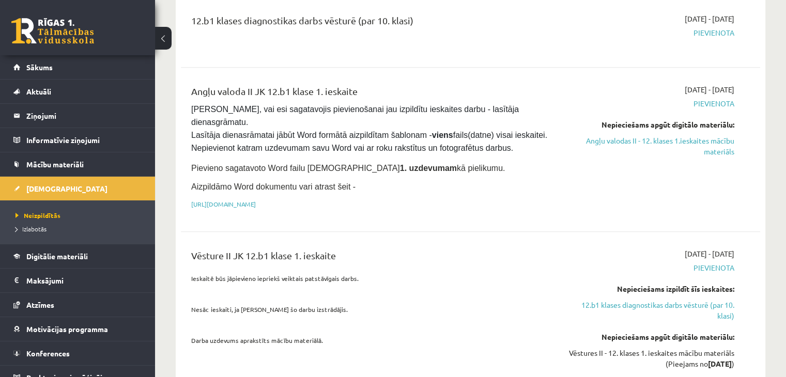
scroll to position [517, 0]
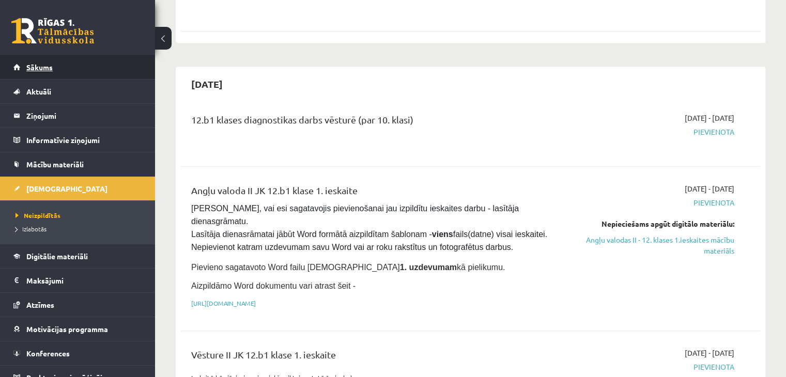
click at [58, 60] on link "Sākums" at bounding box center [77, 67] width 129 height 24
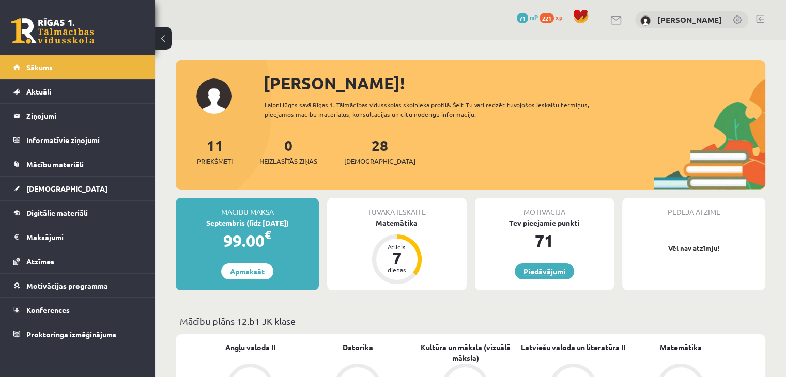
click at [546, 274] on link "Piedāvājumi" at bounding box center [544, 272] width 59 height 16
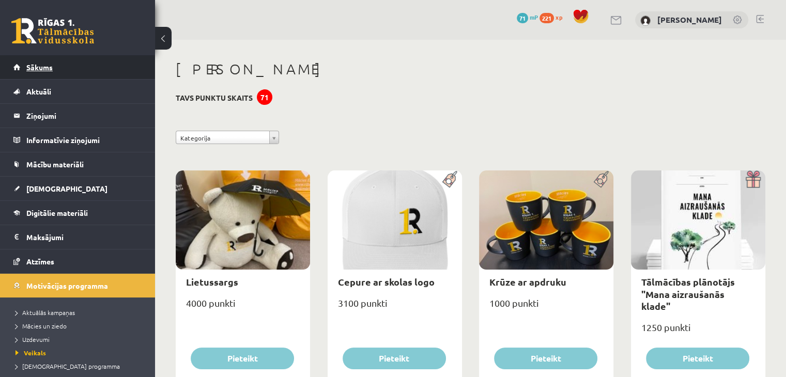
click at [113, 58] on link "Sākums" at bounding box center [77, 67] width 129 height 24
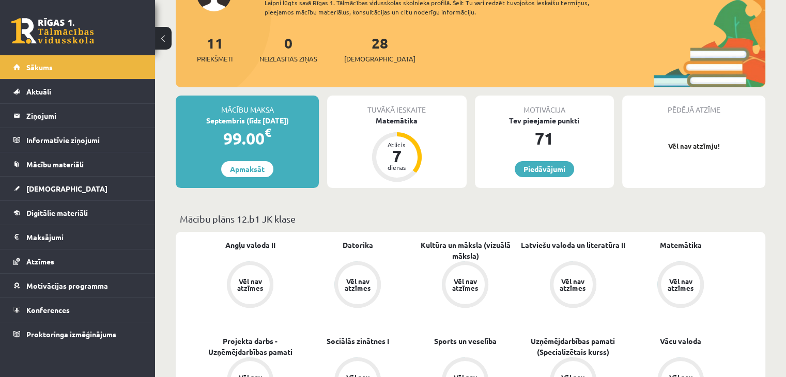
scroll to position [207, 0]
